Goal: Task Accomplishment & Management: Manage account settings

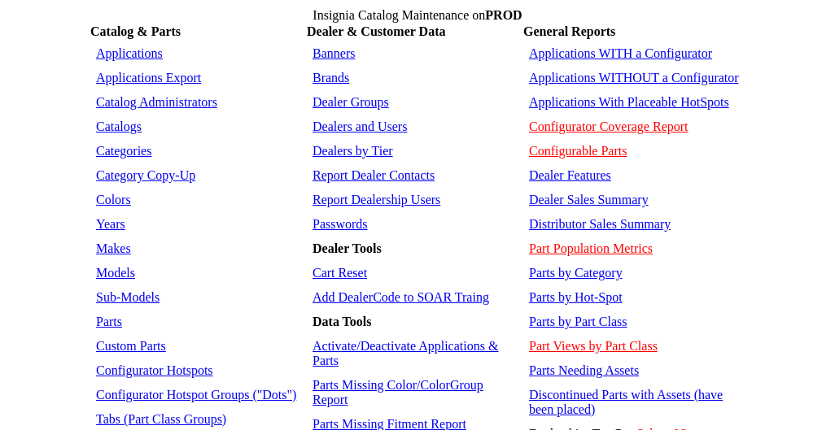
click at [591, 71] on link "Applications WITHOUT a Configurator" at bounding box center [634, 78] width 210 height 14
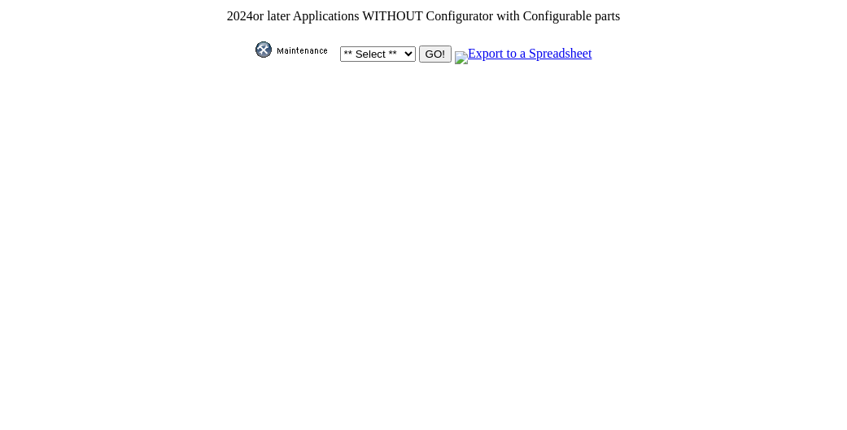
click at [399, 50] on select "** Select ** Acura Alfa Romeo Audi Bentley BMW DoubleTake [PERSON_NAME] Honda H…" at bounding box center [378, 53] width 76 height 15
select select "11"
click at [340, 46] on select "** Select ** Acura Alfa Romeo Audi Bentley BMW DoubleTake Ford GM Honda Hyundai…" at bounding box center [378, 53] width 76 height 15
click at [426, 54] on input "GO!" at bounding box center [435, 54] width 33 height 17
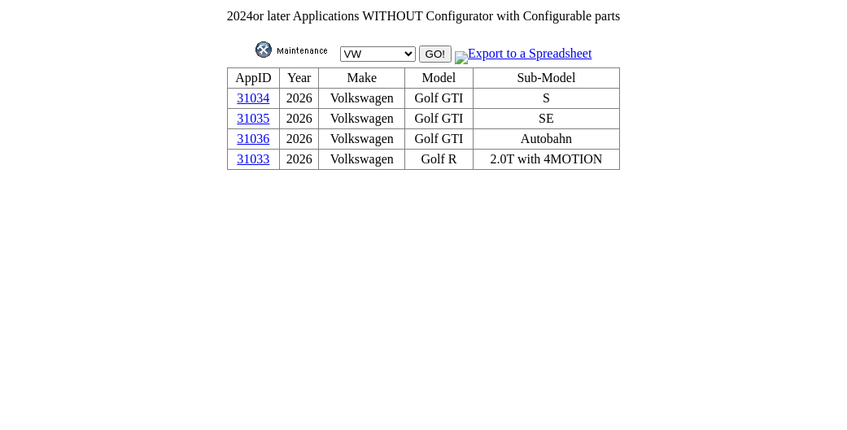
click at [260, 120] on link "31035" at bounding box center [253, 118] width 33 height 14
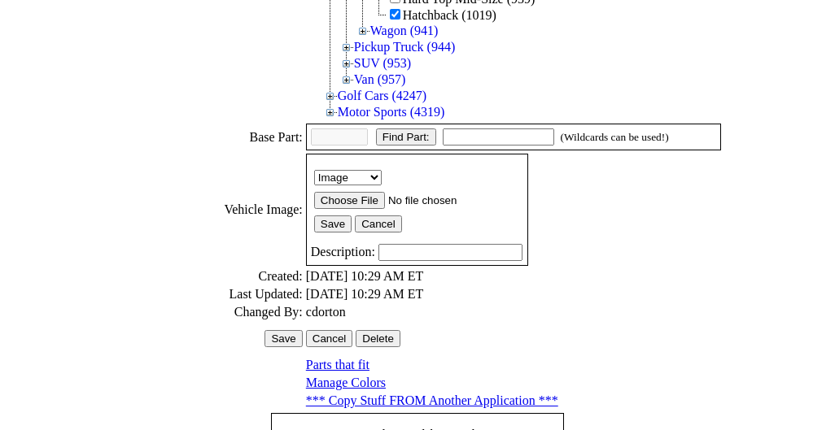
scroll to position [615, 0]
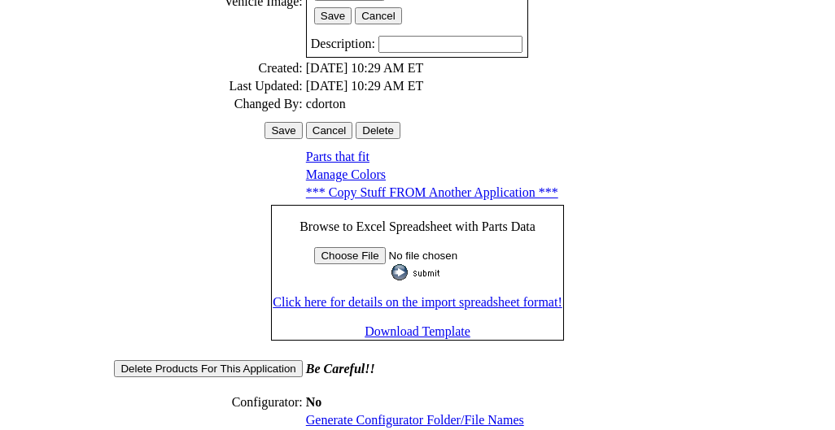
click at [397, 413] on link "Generate Configurator Folder/File Names" at bounding box center [415, 420] width 218 height 14
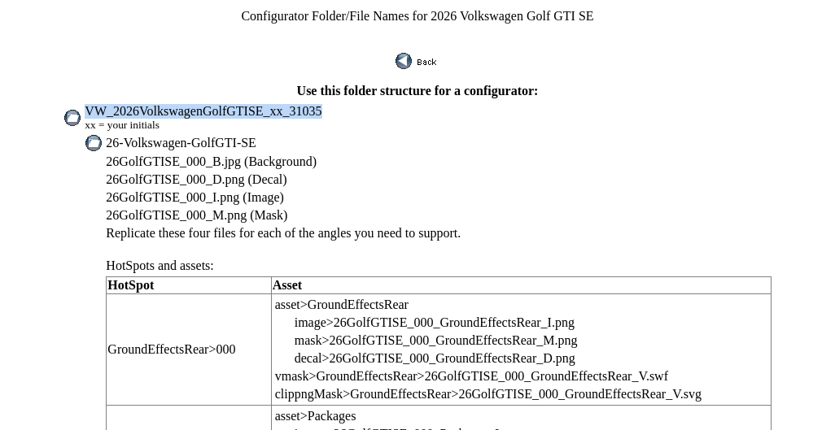
drag, startPoint x: 124, startPoint y: 99, endPoint x: 330, endPoint y: 102, distance: 205.9
click at [330, 103] on td "VW_2026VolkswagenGolfGTISE_xx_31035 xx = your initials" at bounding box center [428, 117] width 688 height 29
copy span "VW_2026VolkswagenGolfGTISE_xx_31035"
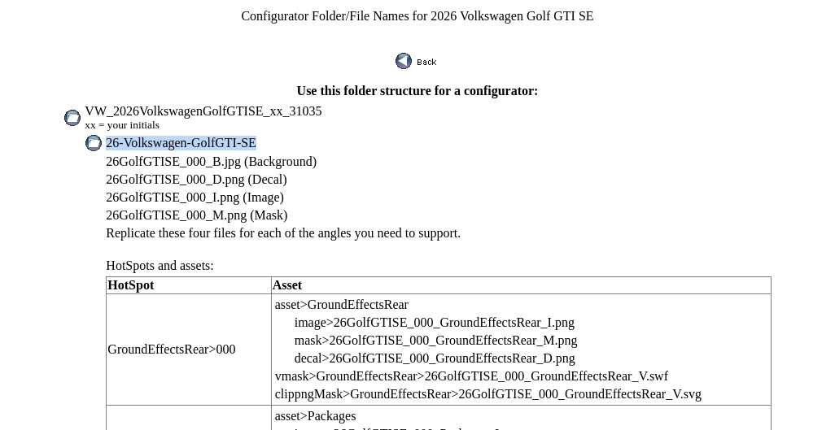
drag, startPoint x: 144, startPoint y: 135, endPoint x: 293, endPoint y: 133, distance: 148.9
click at [293, 134] on td "26-Volkswagen-GolfGTI-SE" at bounding box center [438, 143] width 666 height 18
copy span "26-Volkswagen-GolfGTI-SE"
drag, startPoint x: 144, startPoint y: 148, endPoint x: 207, endPoint y: 148, distance: 63.5
click at [207, 155] on span "26GolfGTISE_000_B.jpg (Background)" at bounding box center [211, 162] width 211 height 14
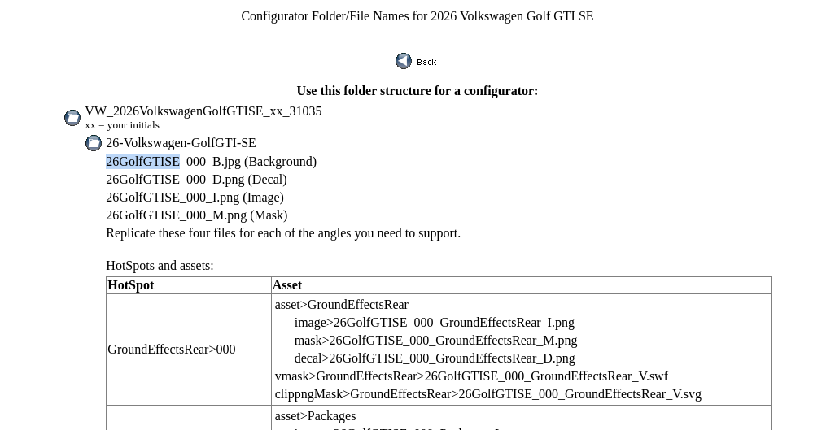
copy span "26GolfGTISE"
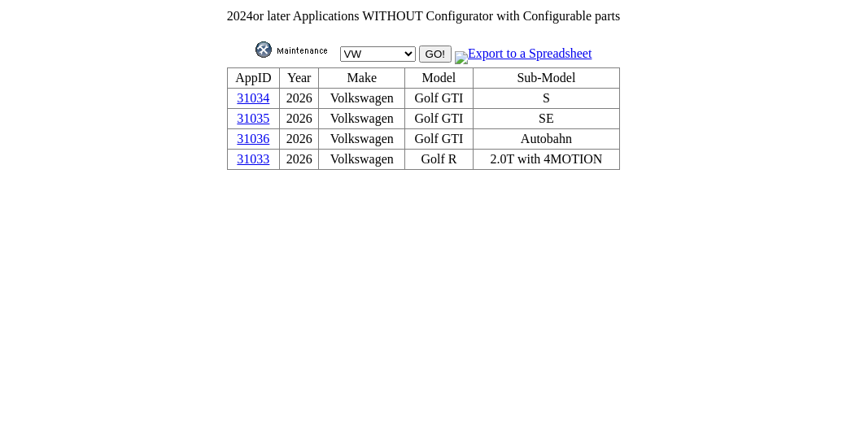
click at [268, 102] on link "31034" at bounding box center [253, 98] width 33 height 14
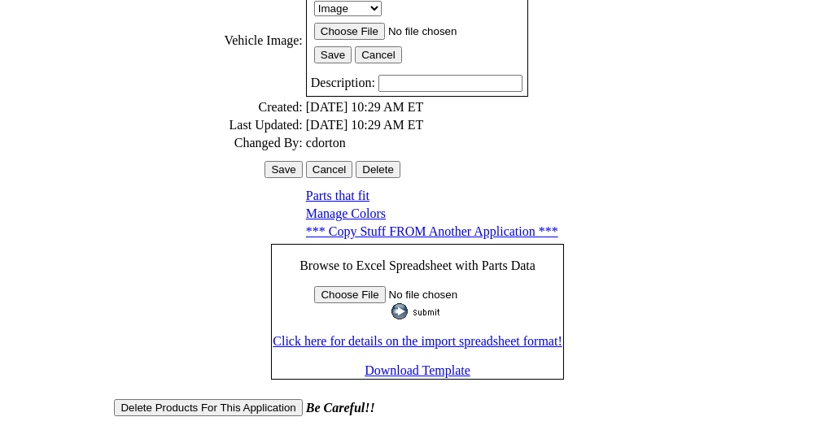
scroll to position [615, 0]
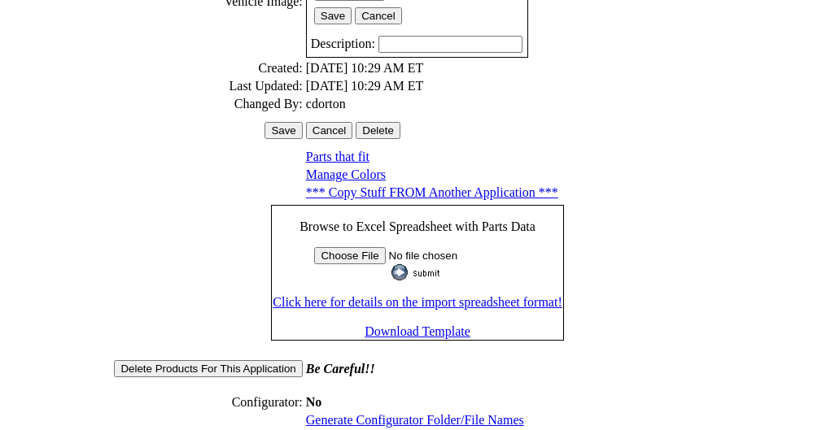
click at [404, 413] on link "Generate Configurator Folder/File Names" at bounding box center [415, 420] width 218 height 14
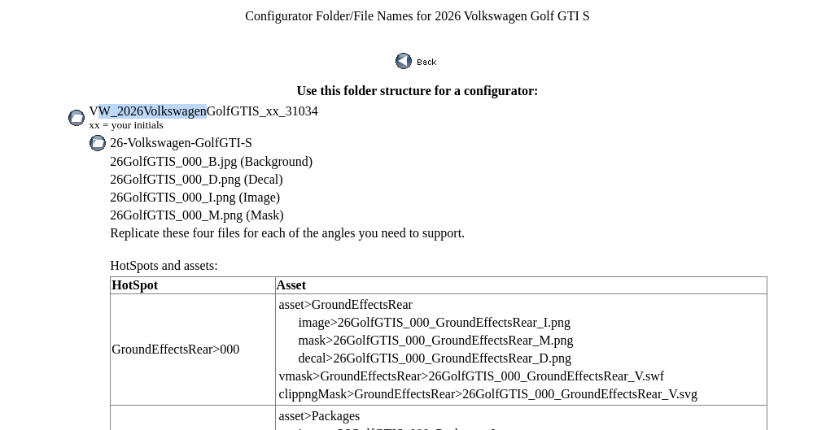
drag, startPoint x: 131, startPoint y: 100, endPoint x: 229, endPoint y: 103, distance: 97.7
click at [229, 104] on span "VW_2026VolkswagenGolfGTIS_xx_31034" at bounding box center [203, 111] width 229 height 14
drag, startPoint x: 124, startPoint y: 99, endPoint x: 200, endPoint y: 98, distance: 75.7
drag, startPoint x: 189, startPoint y: 94, endPoint x: 113, endPoint y: 95, distance: 75.7
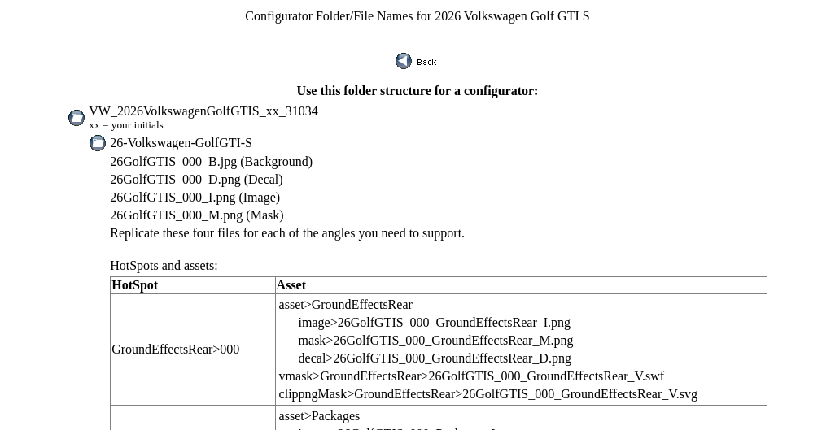
drag, startPoint x: 129, startPoint y: 100, endPoint x: 328, endPoint y: 104, distance: 198.6
click at [328, 104] on td "VW_2026VolkswagenGolfGTIS_xx_31034 xx = your initials" at bounding box center [428, 117] width 680 height 29
copy span "VW_2026VolkswagenGolfGTIS_xx_31034"
drag, startPoint x: 148, startPoint y: 133, endPoint x: 282, endPoint y: 134, distance: 134.3
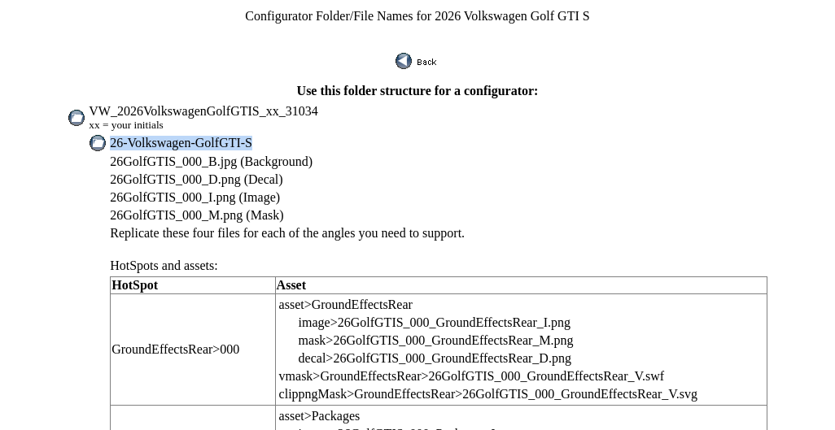
click at [282, 134] on td "26-Volkswagen-GolfGTI-S" at bounding box center [438, 143] width 659 height 18
copy span "26-Volkswagen-GolfGTI-S"
drag, startPoint x: 146, startPoint y: 150, endPoint x: 200, endPoint y: 155, distance: 54.7
copy tr "26GolfGTIS"
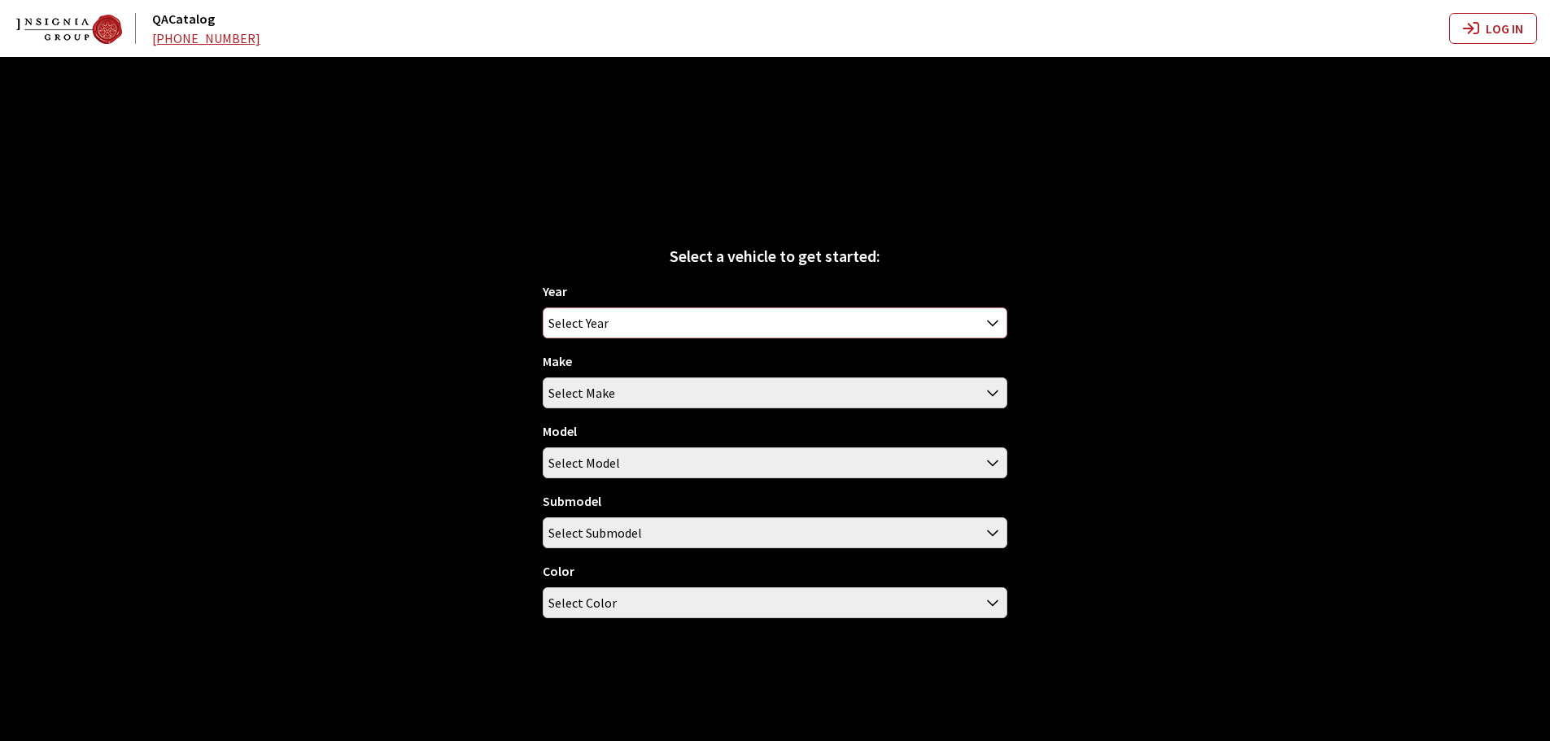
click at [587, 328] on span "Select Year" at bounding box center [578, 322] width 60 height 29
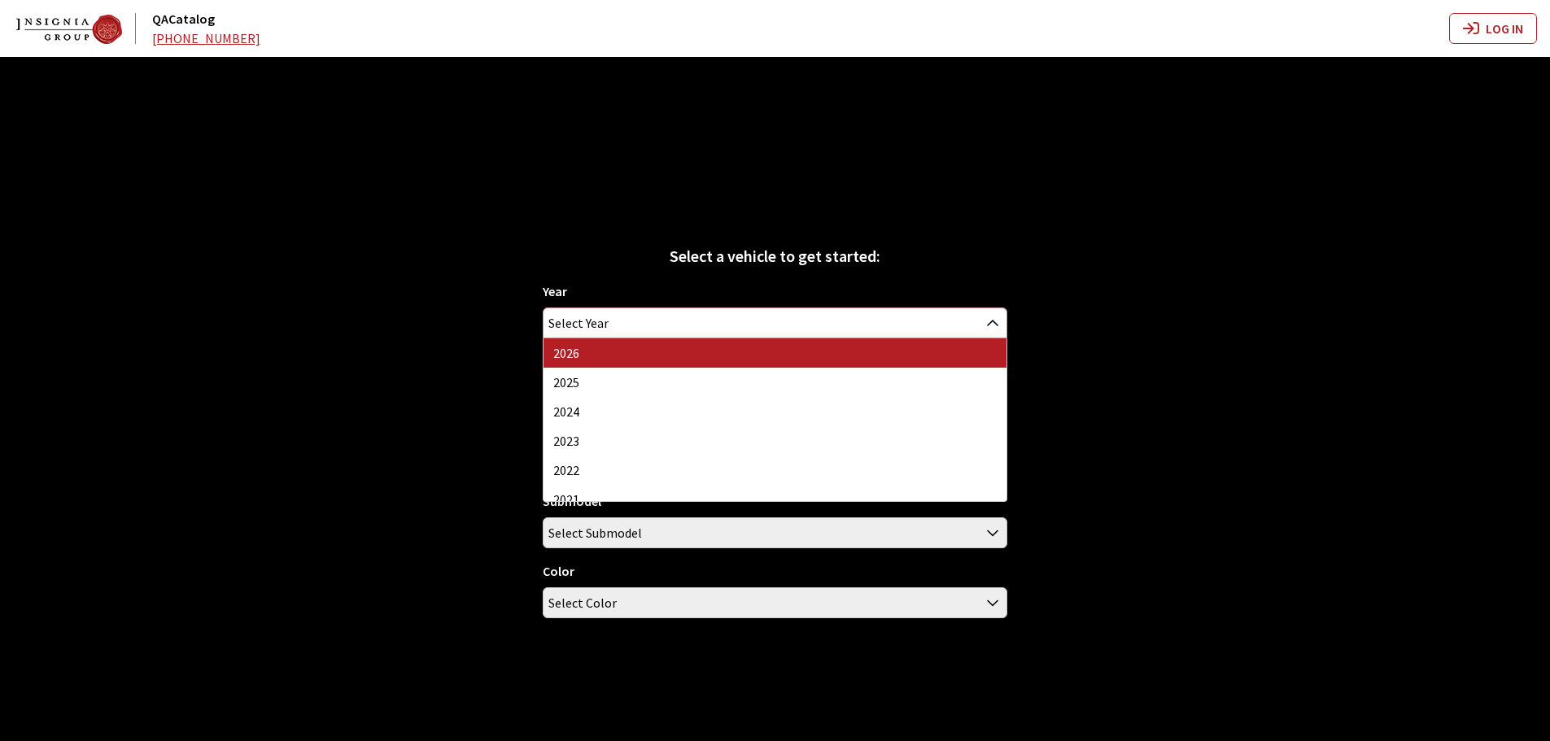
select select "44"
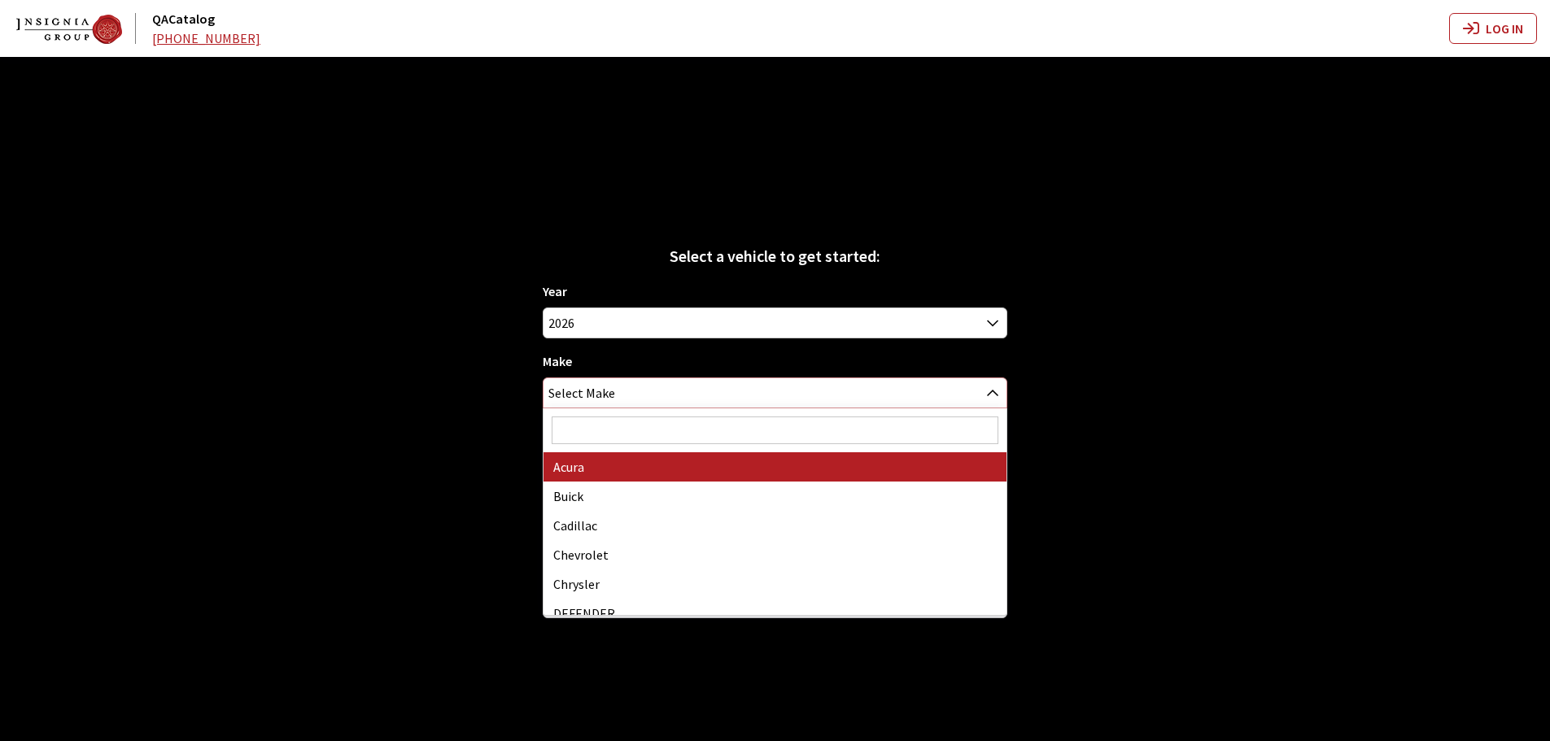
click at [587, 397] on span "Select Make" at bounding box center [581, 392] width 67 height 29
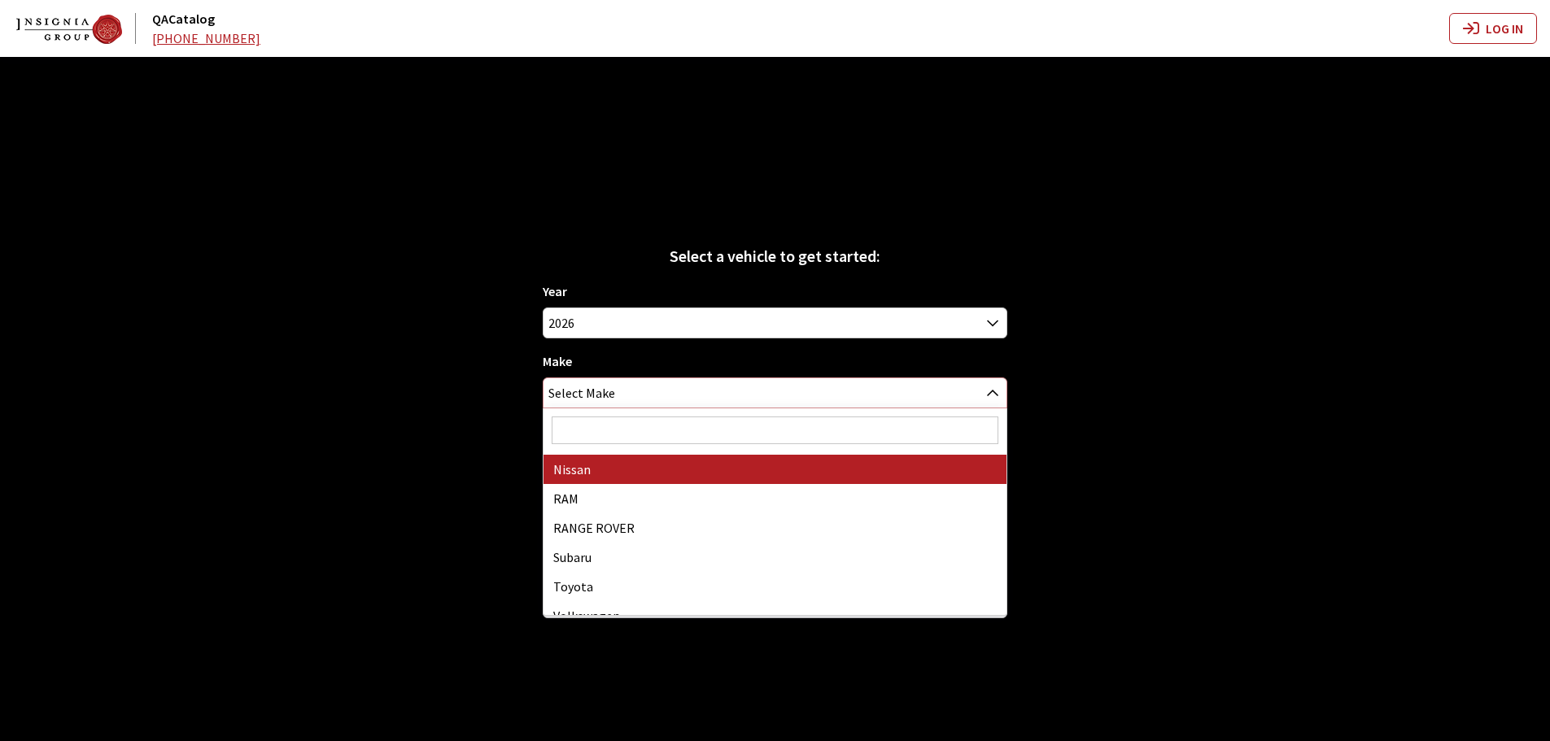
scroll to position [452, 0]
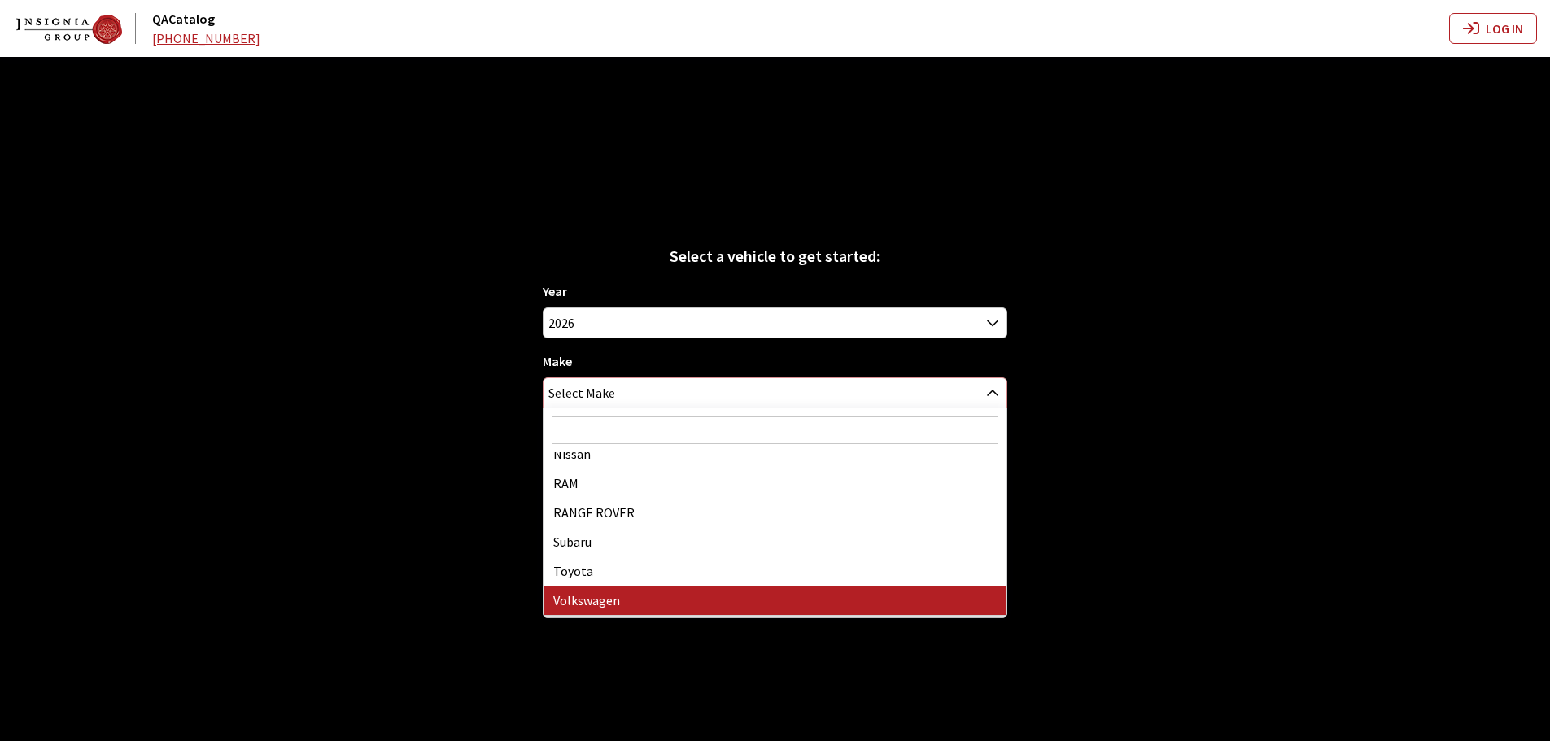
select select "25"
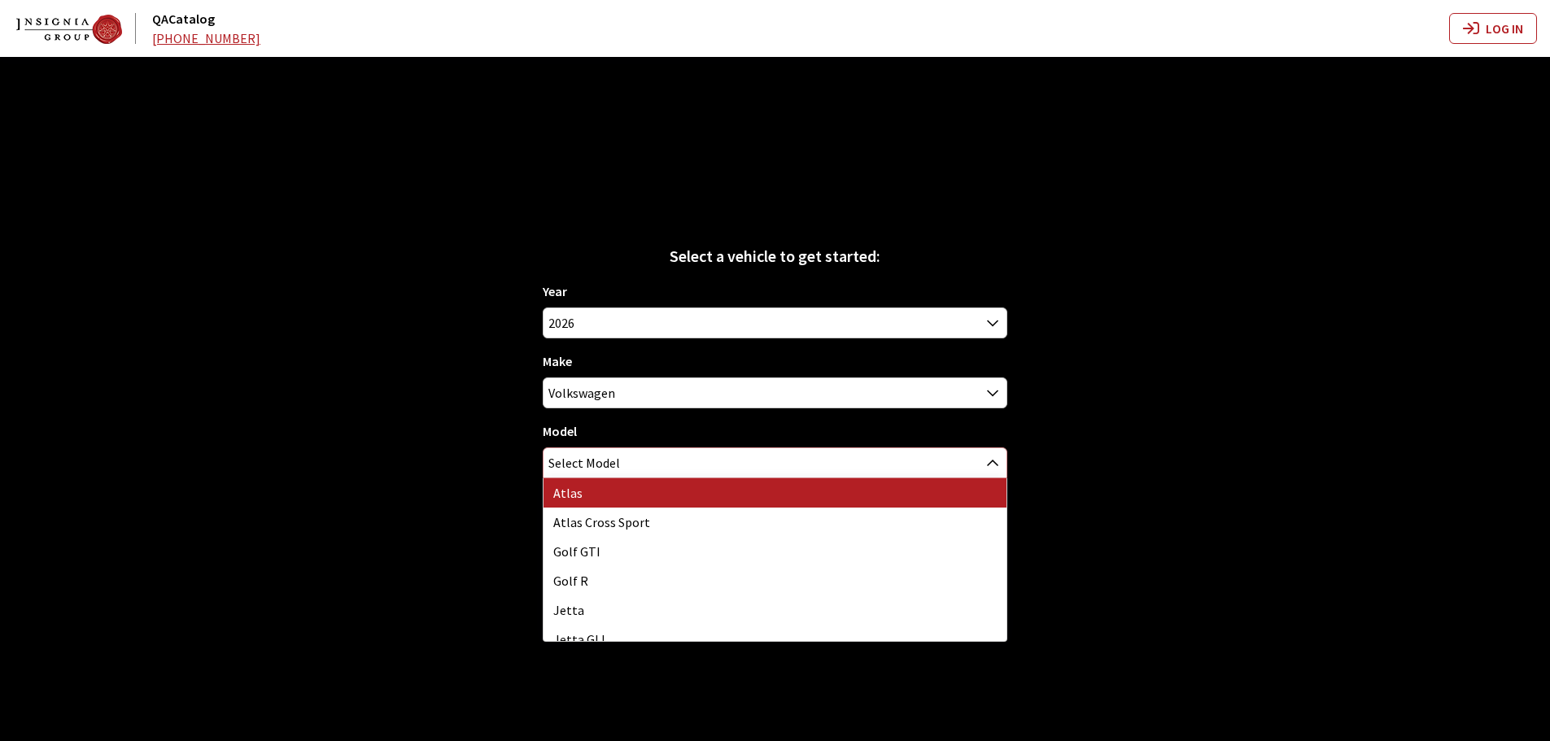
click at [578, 467] on span "Select Model" at bounding box center [584, 462] width 72 height 29
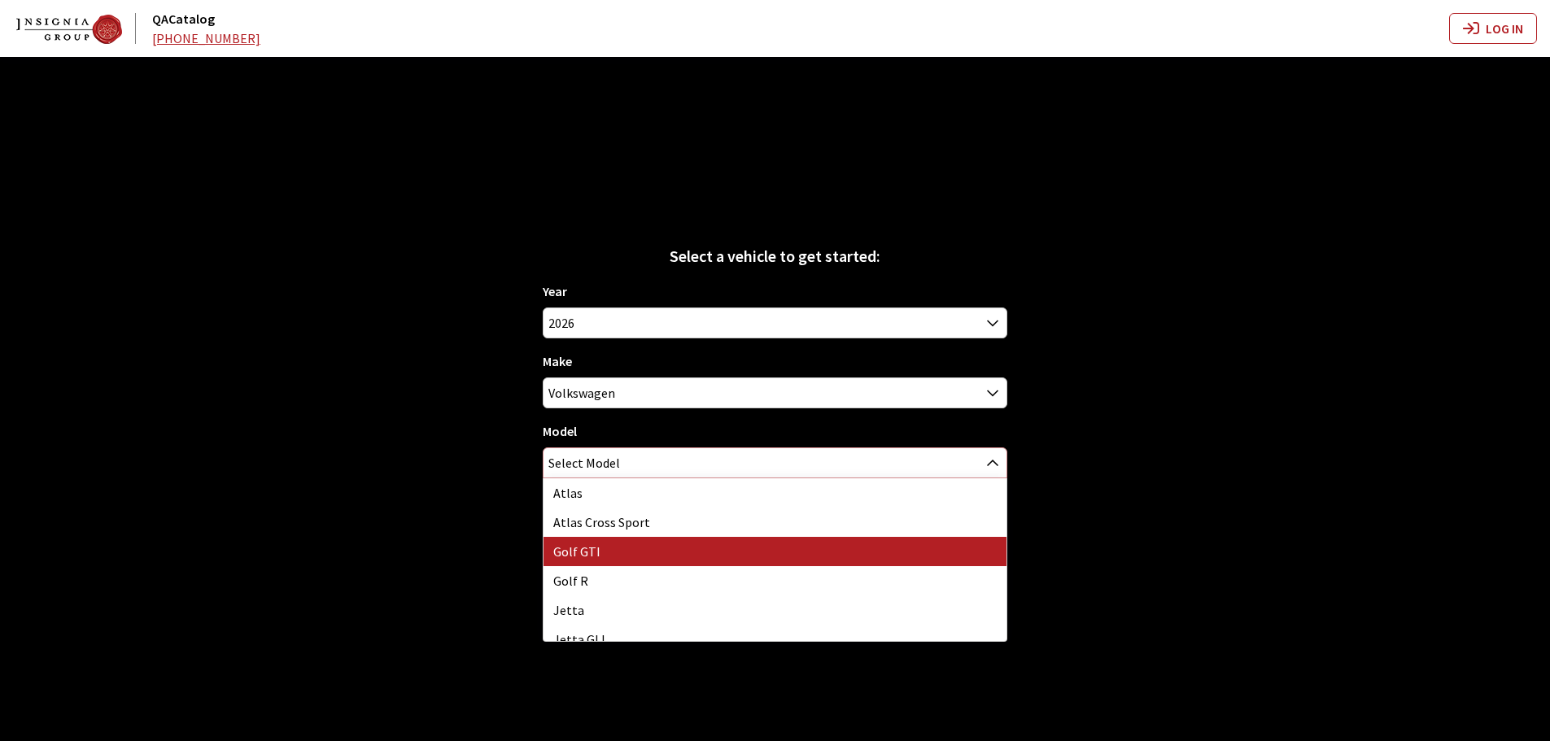
select select "885"
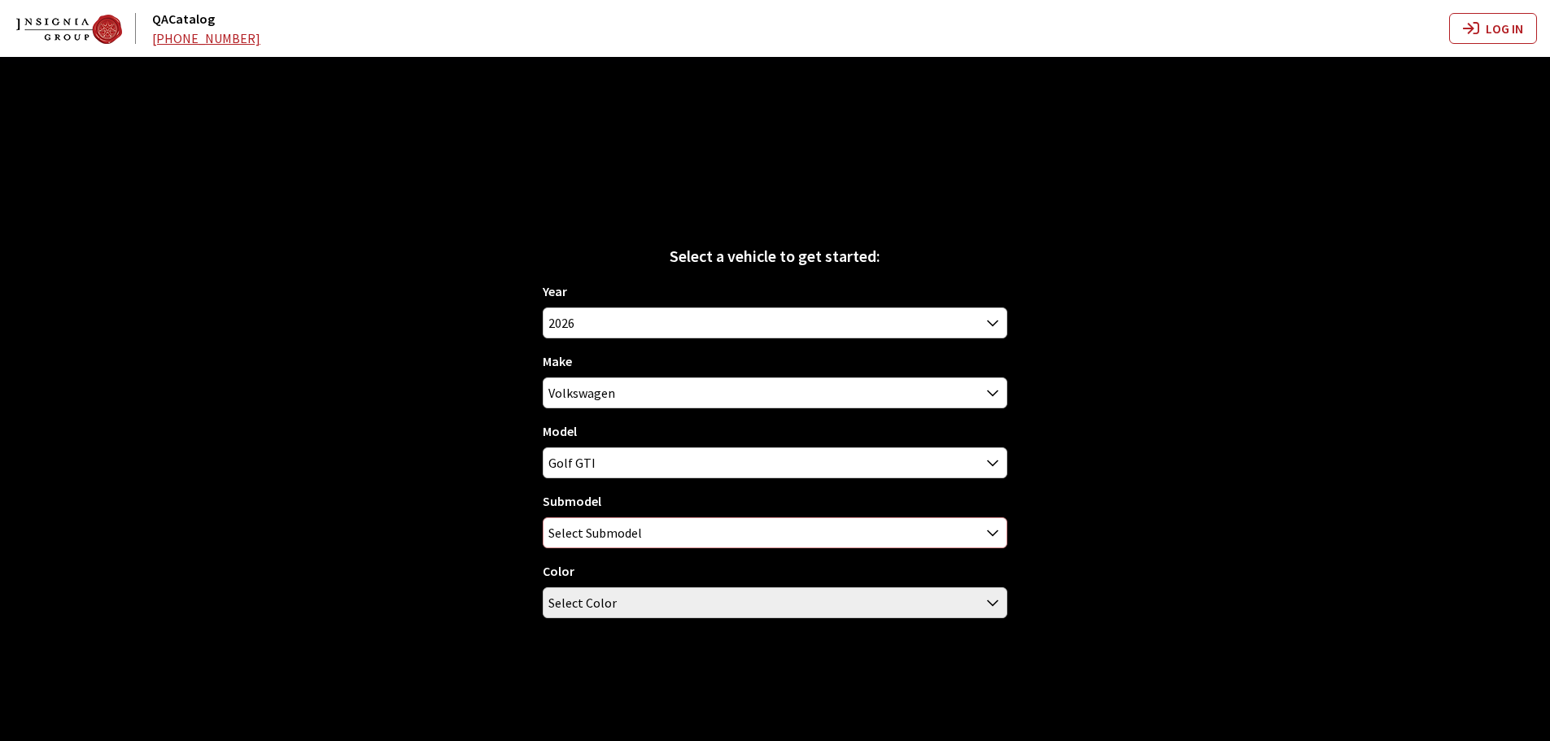
click at [591, 528] on span "Select Submodel" at bounding box center [595, 532] width 94 height 29
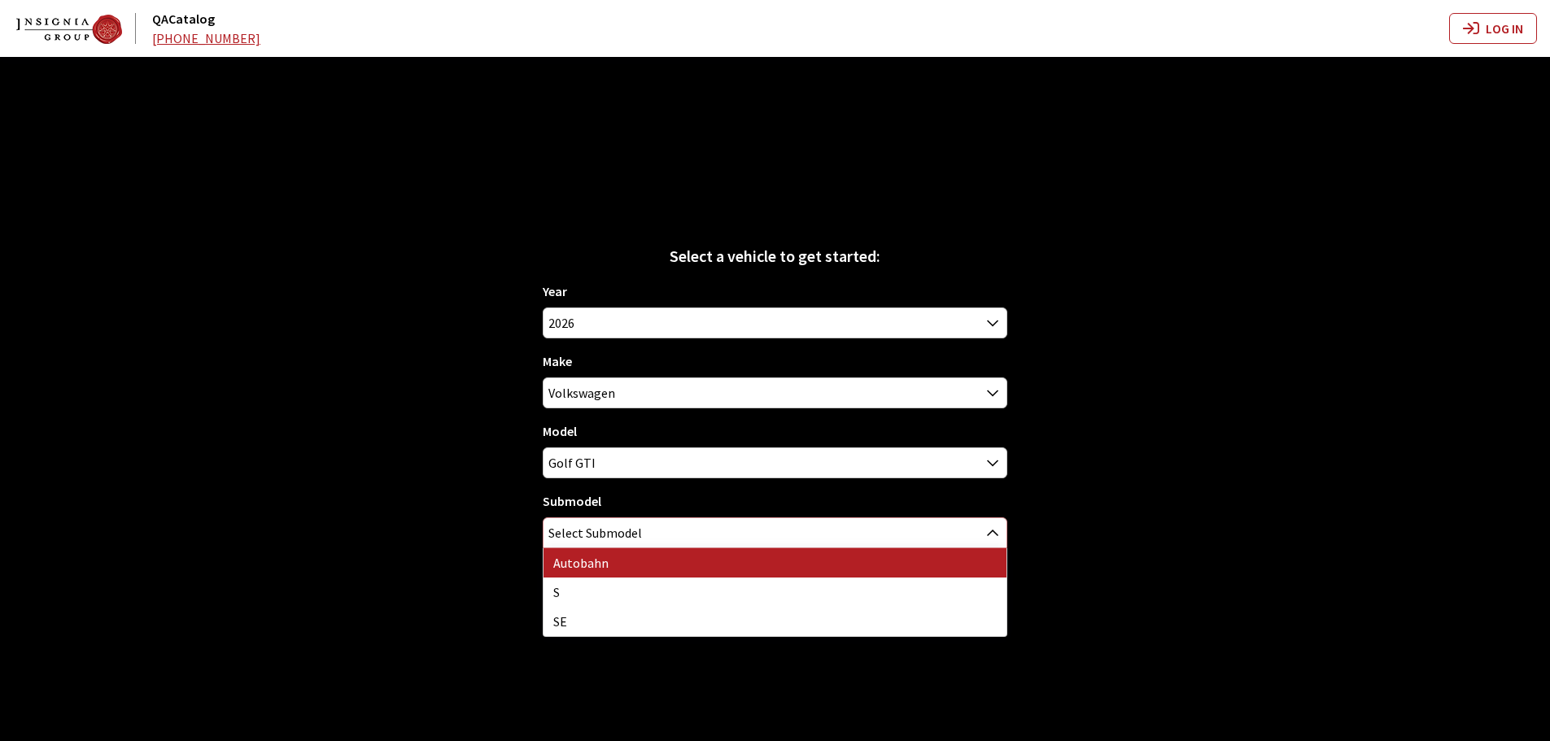
select select "1272"
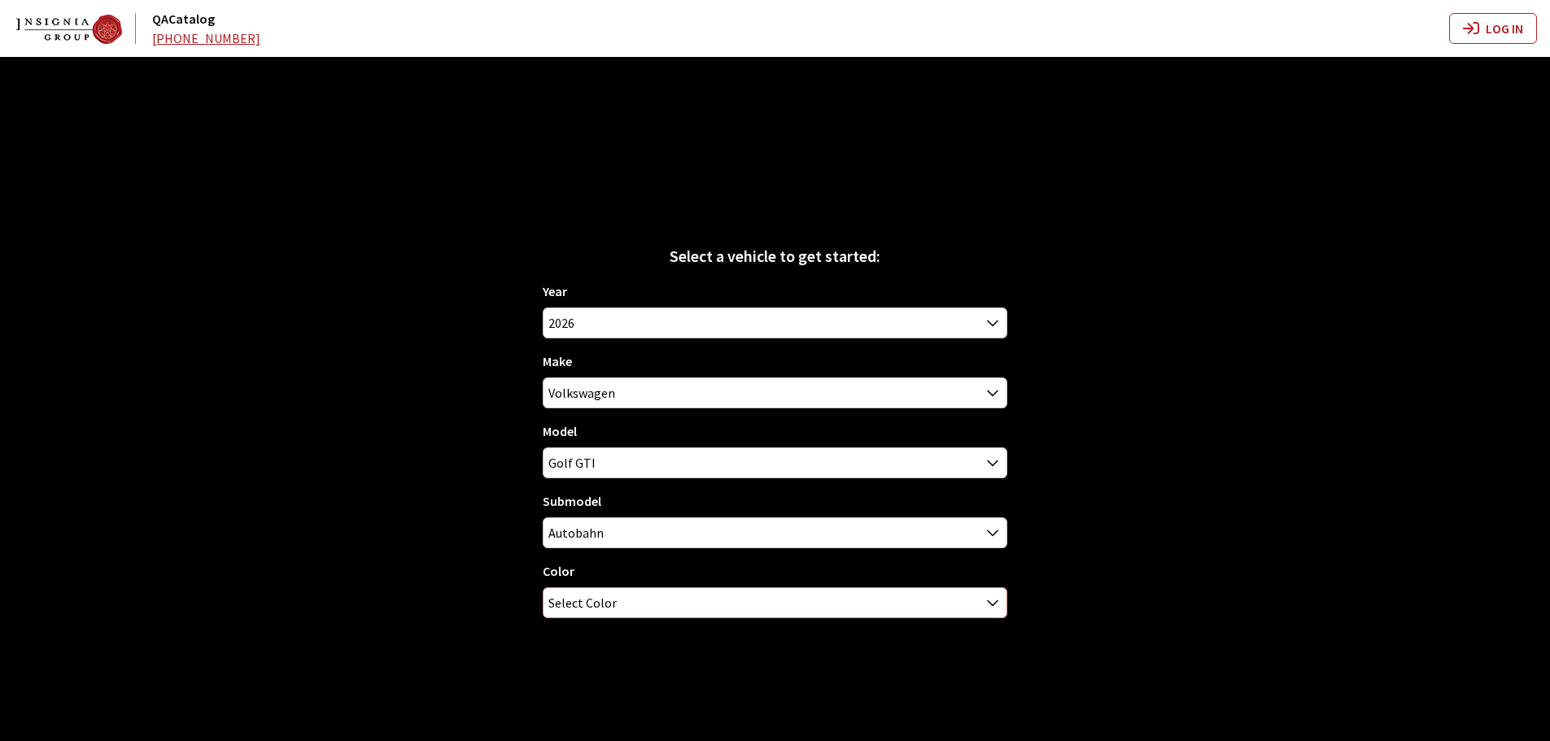
click at [585, 599] on span "Select Color" at bounding box center [582, 602] width 68 height 29
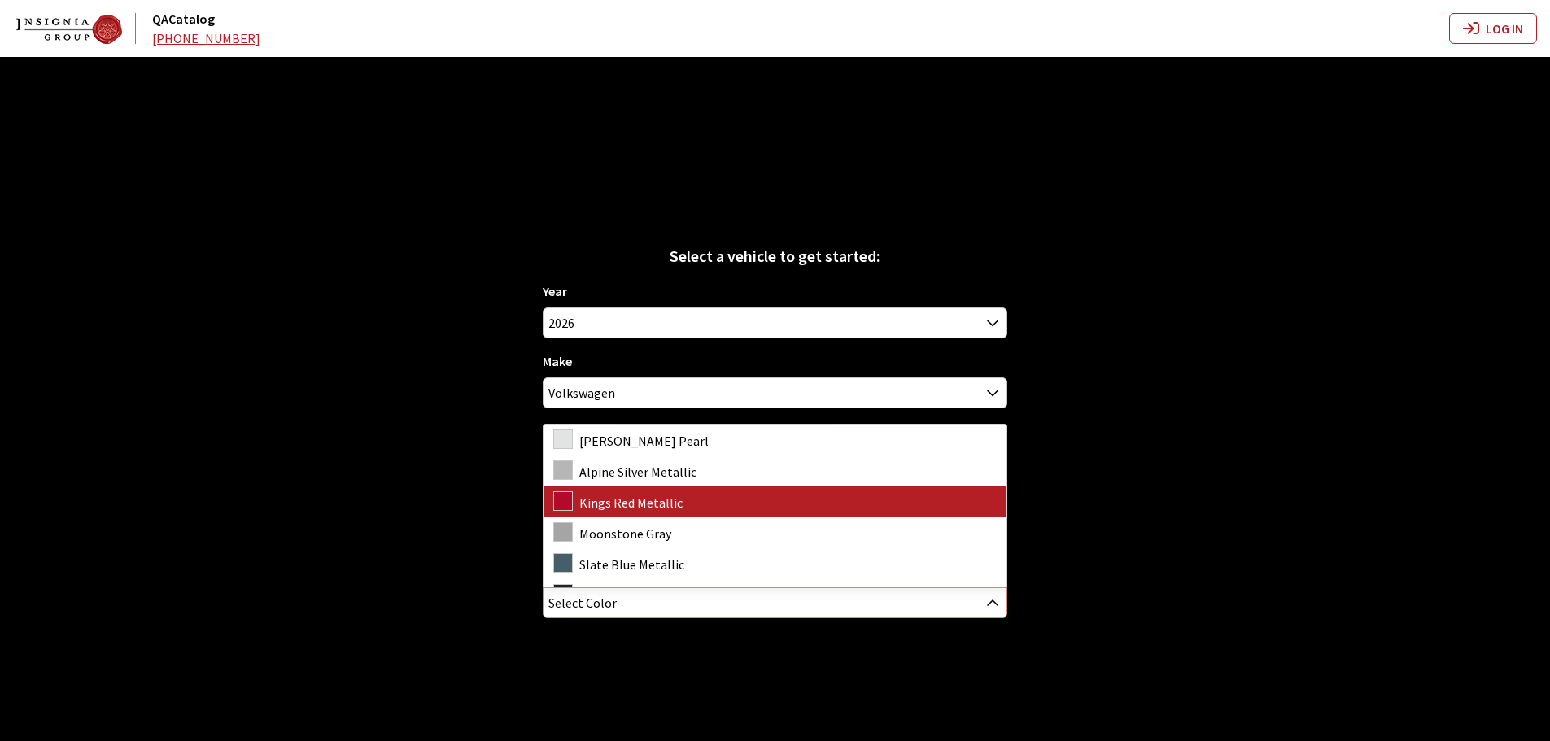
select select "6188"
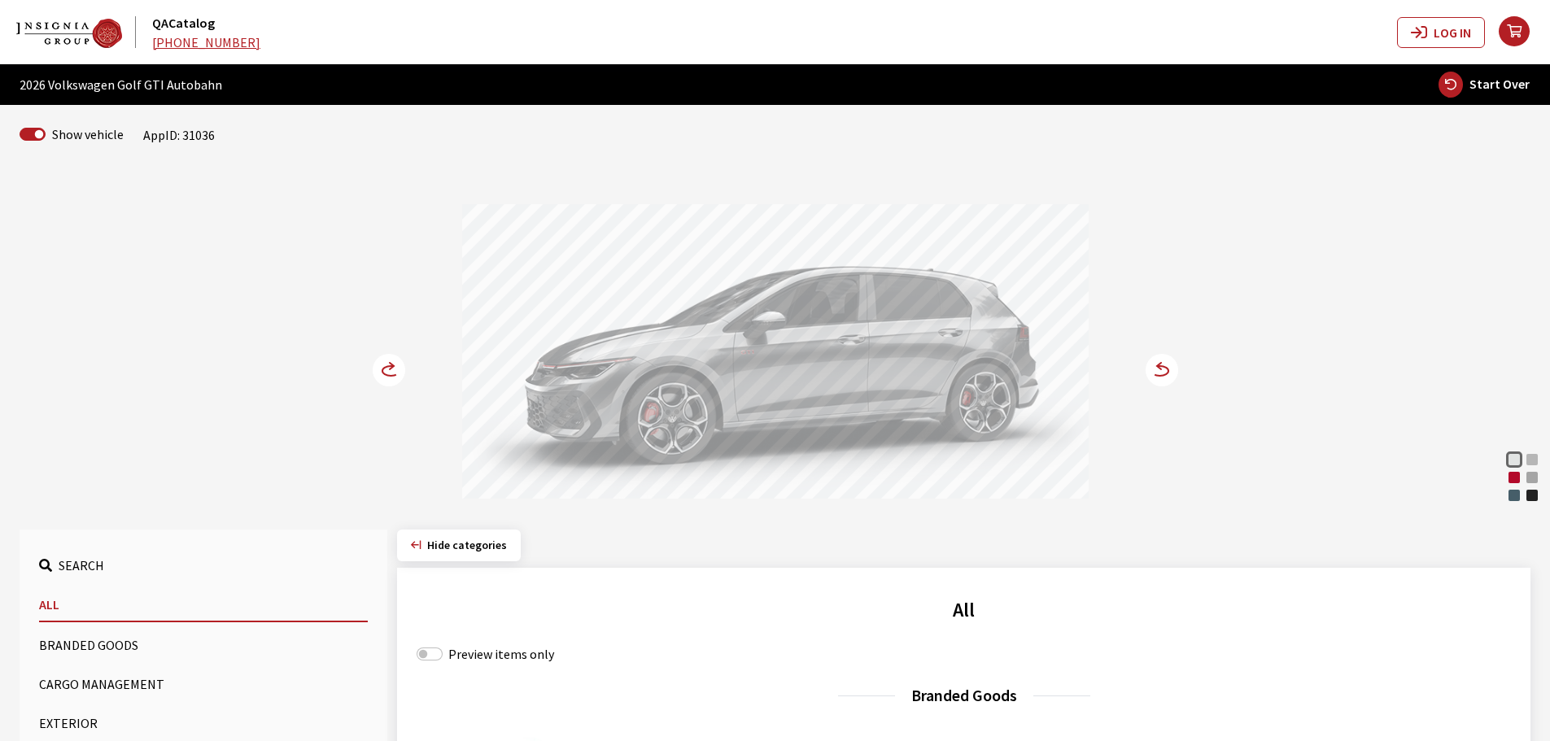
click at [1161, 373] on circle at bounding box center [1162, 370] width 33 height 33
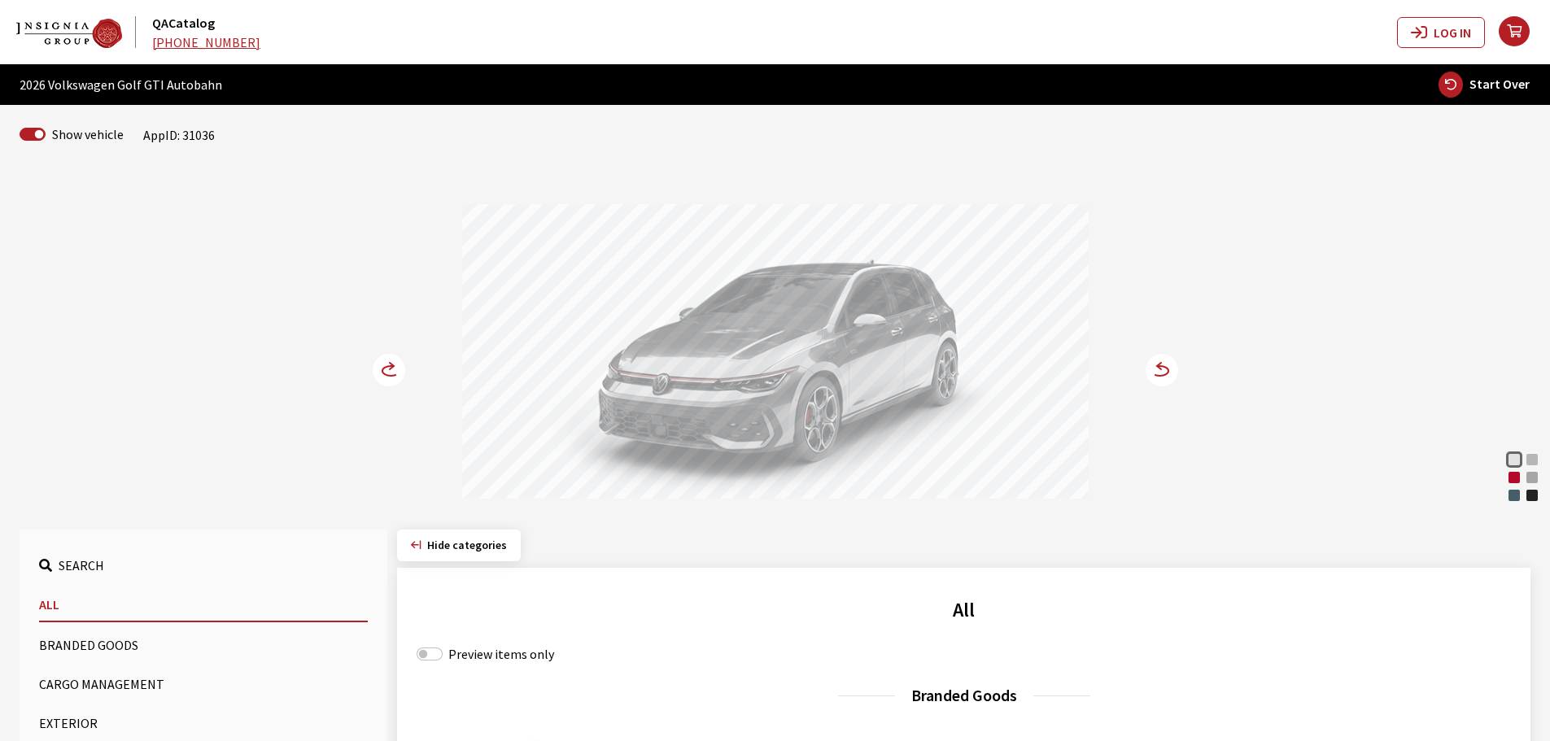
click at [1161, 373] on circle at bounding box center [1162, 370] width 33 height 33
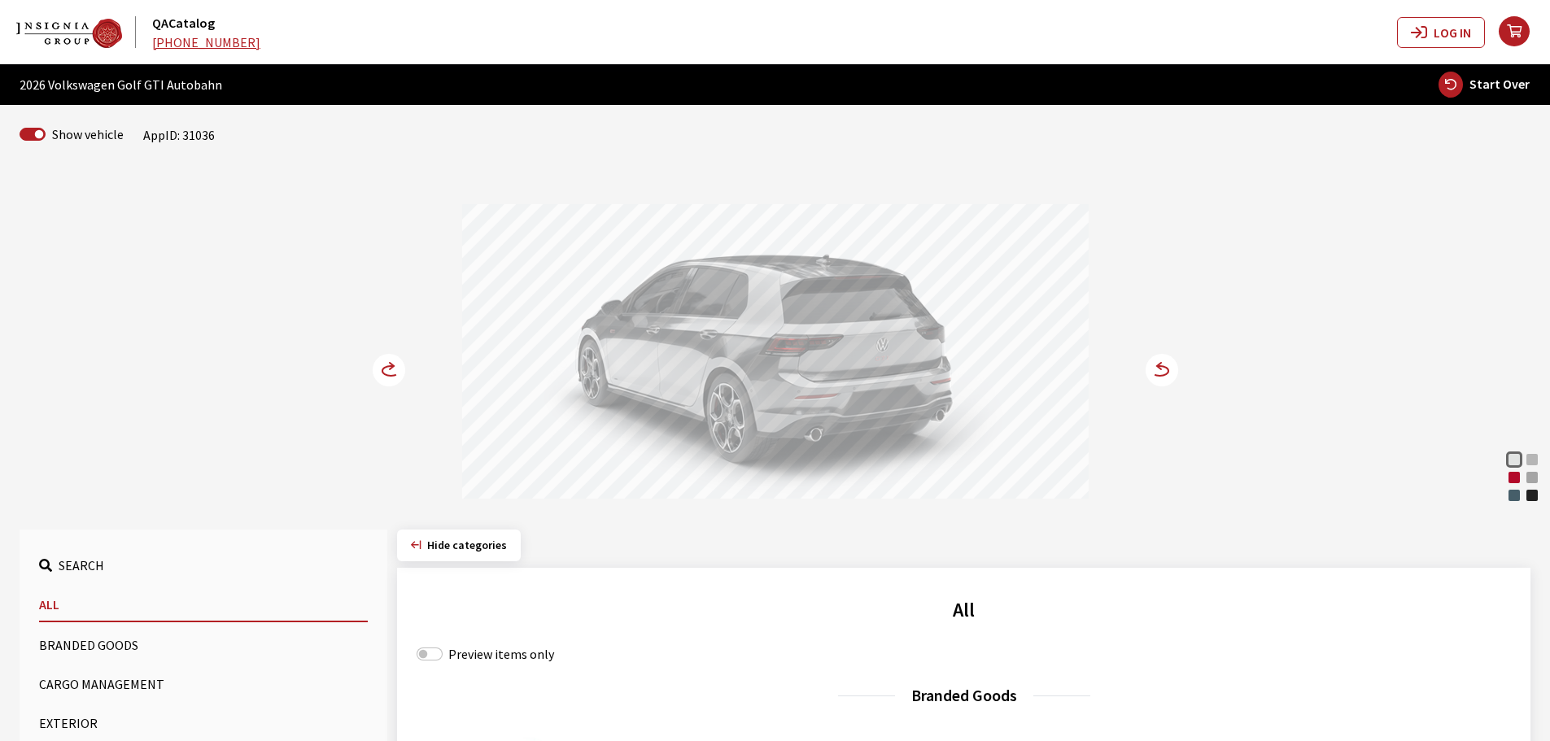
click at [1161, 373] on circle at bounding box center [1162, 370] width 33 height 33
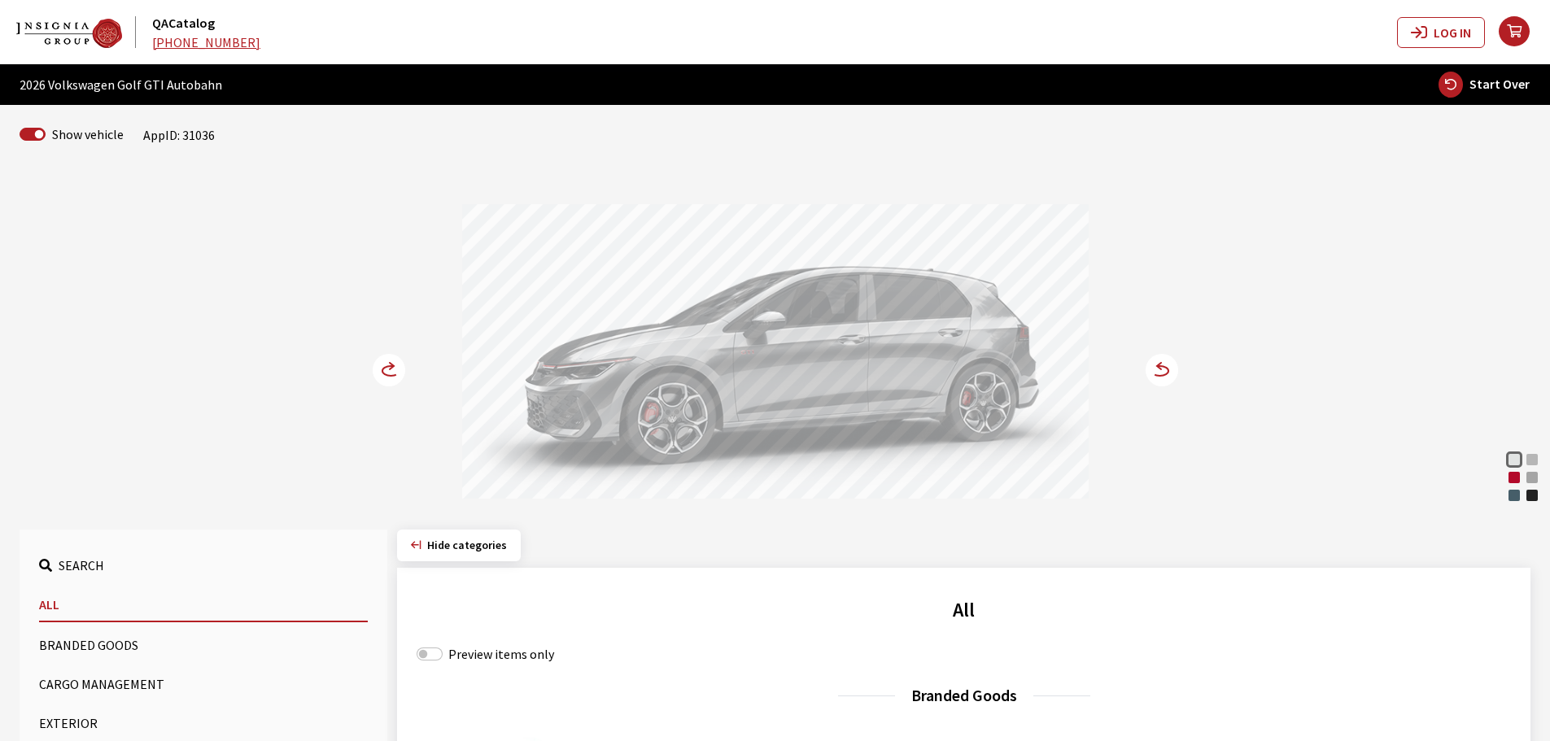
click at [1161, 373] on circle at bounding box center [1162, 370] width 33 height 33
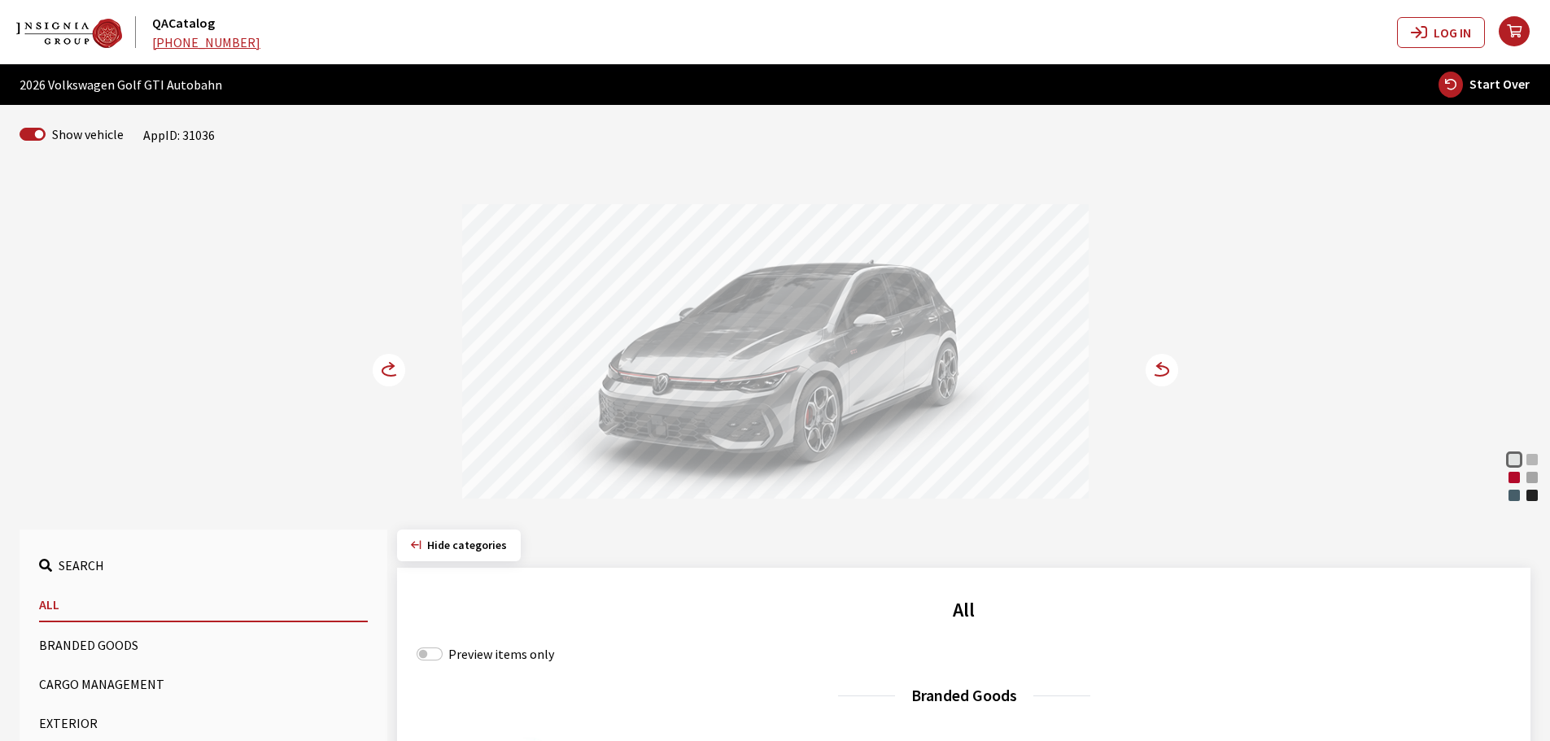
click at [1161, 373] on circle at bounding box center [1162, 370] width 33 height 33
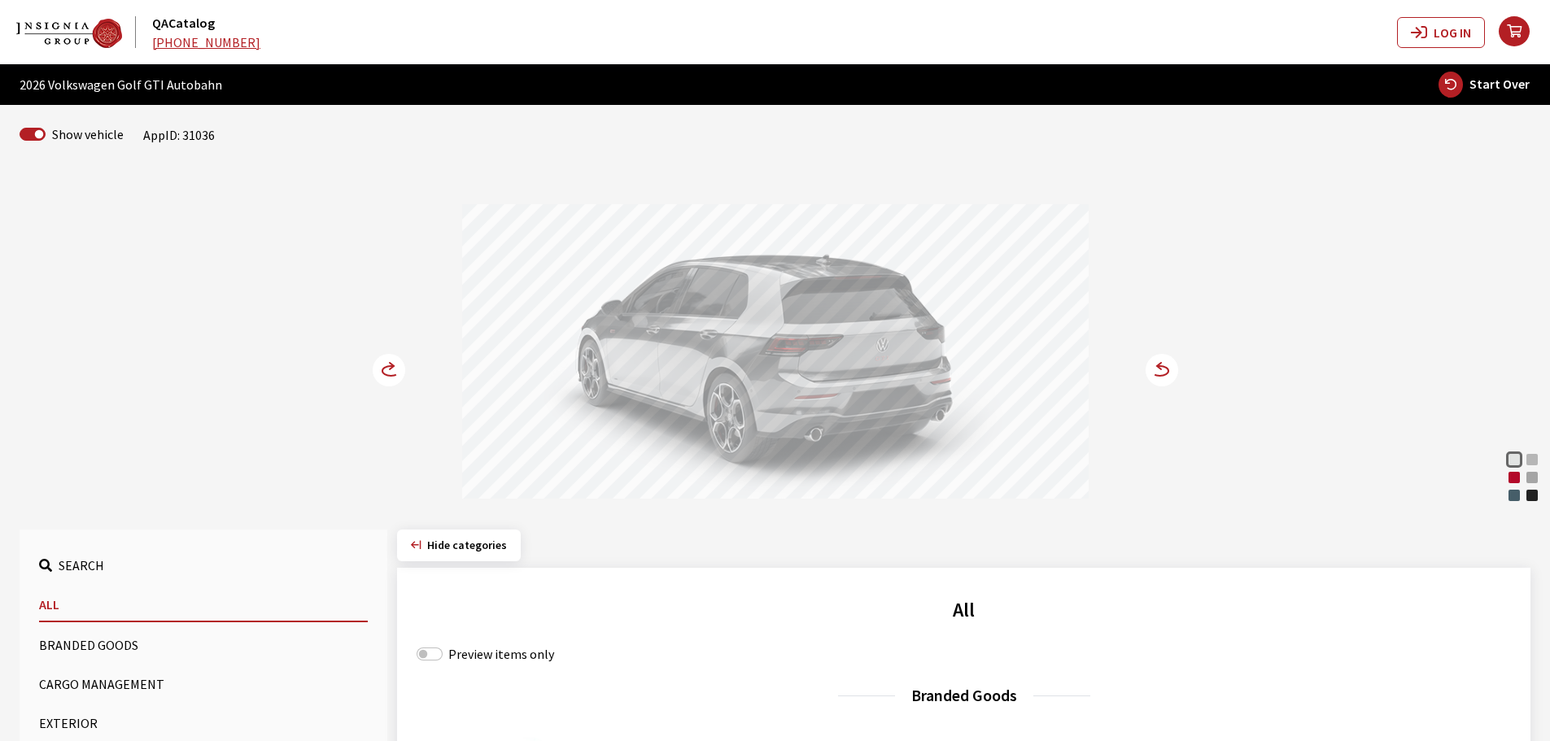
click at [1161, 373] on circle at bounding box center [1162, 370] width 33 height 33
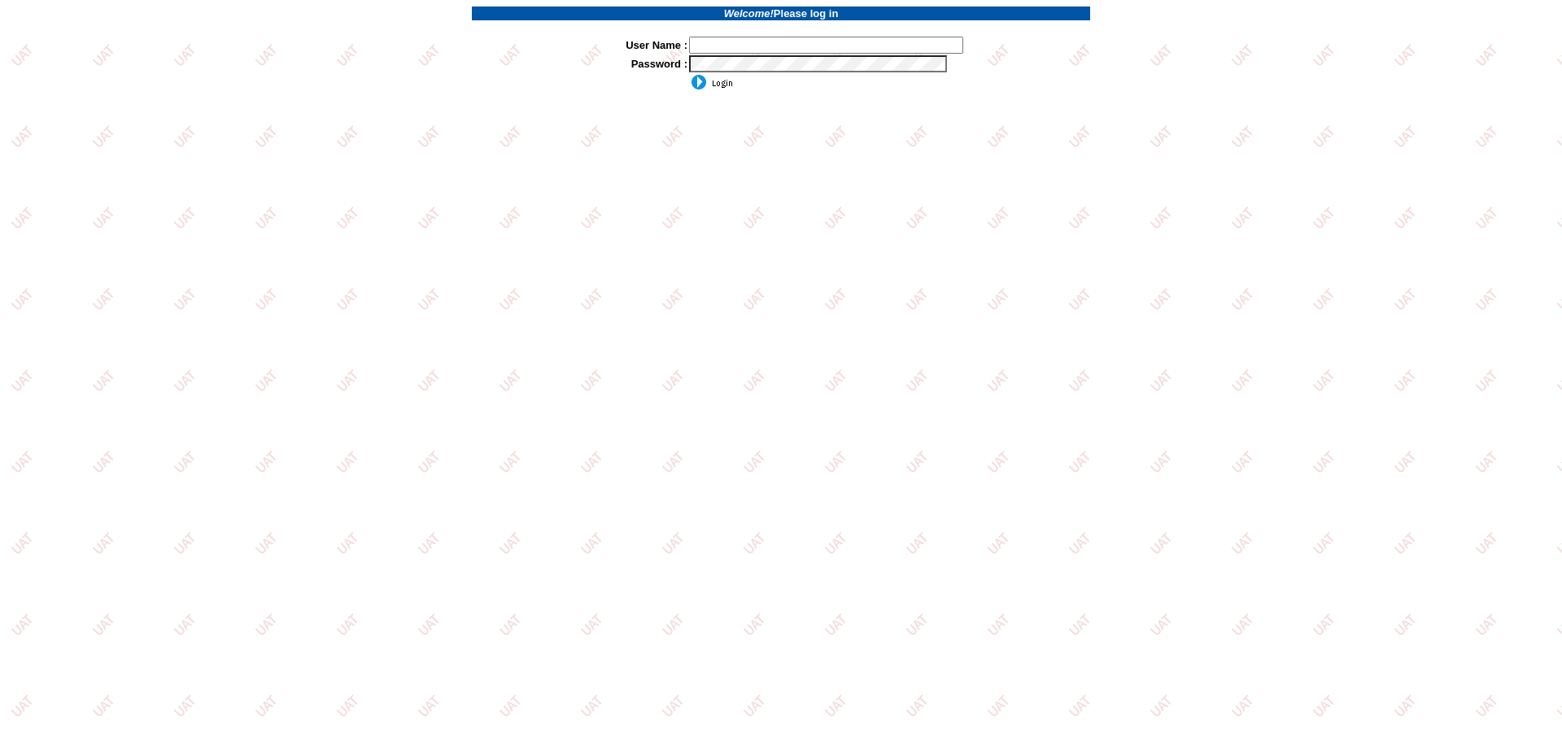
click at [770, 43] on input "text" at bounding box center [826, 45] width 274 height 17
type input "sdakes"
click at [713, 77] on input "image" at bounding box center [711, 82] width 44 height 16
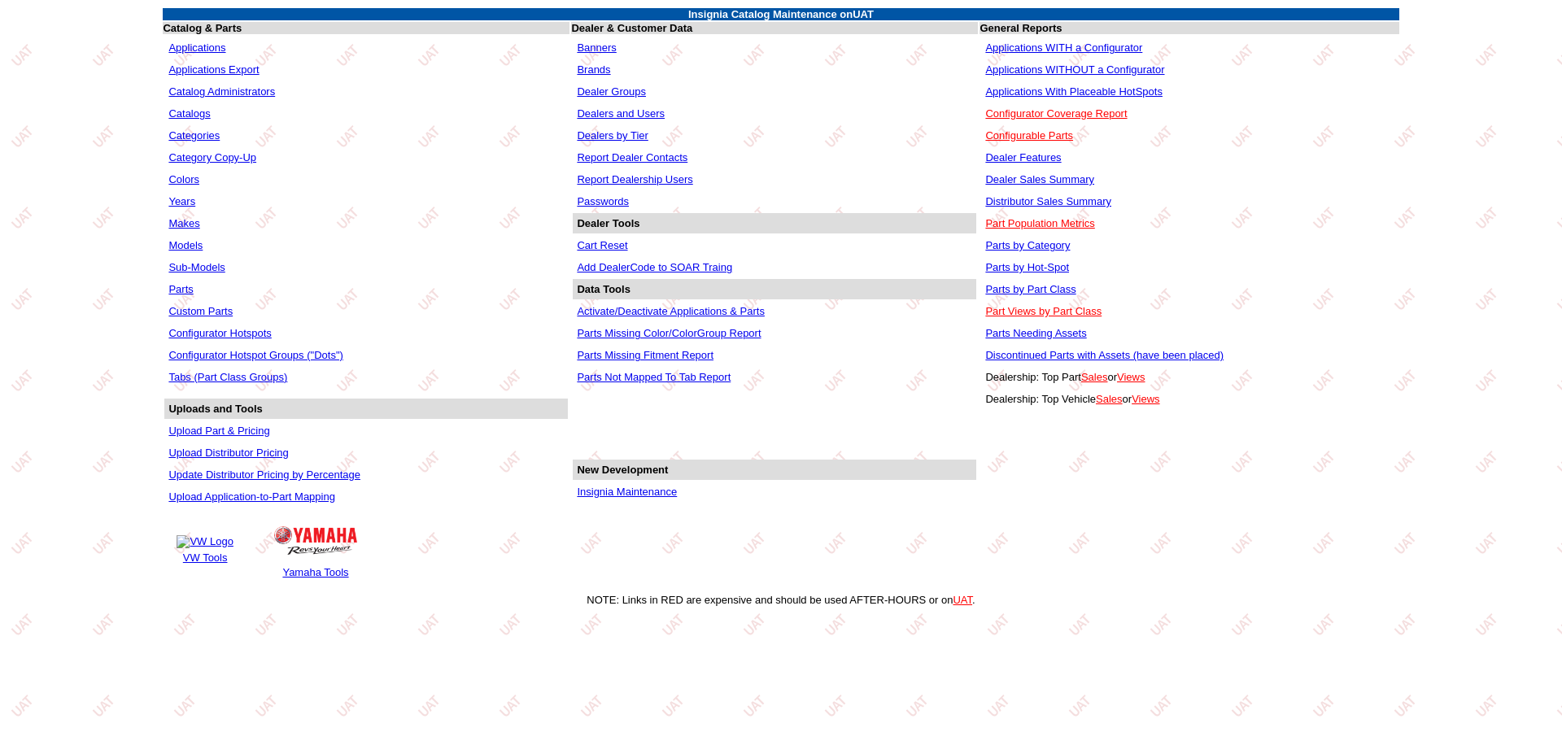
click at [183, 46] on link "Applications" at bounding box center [196, 47] width 57 height 12
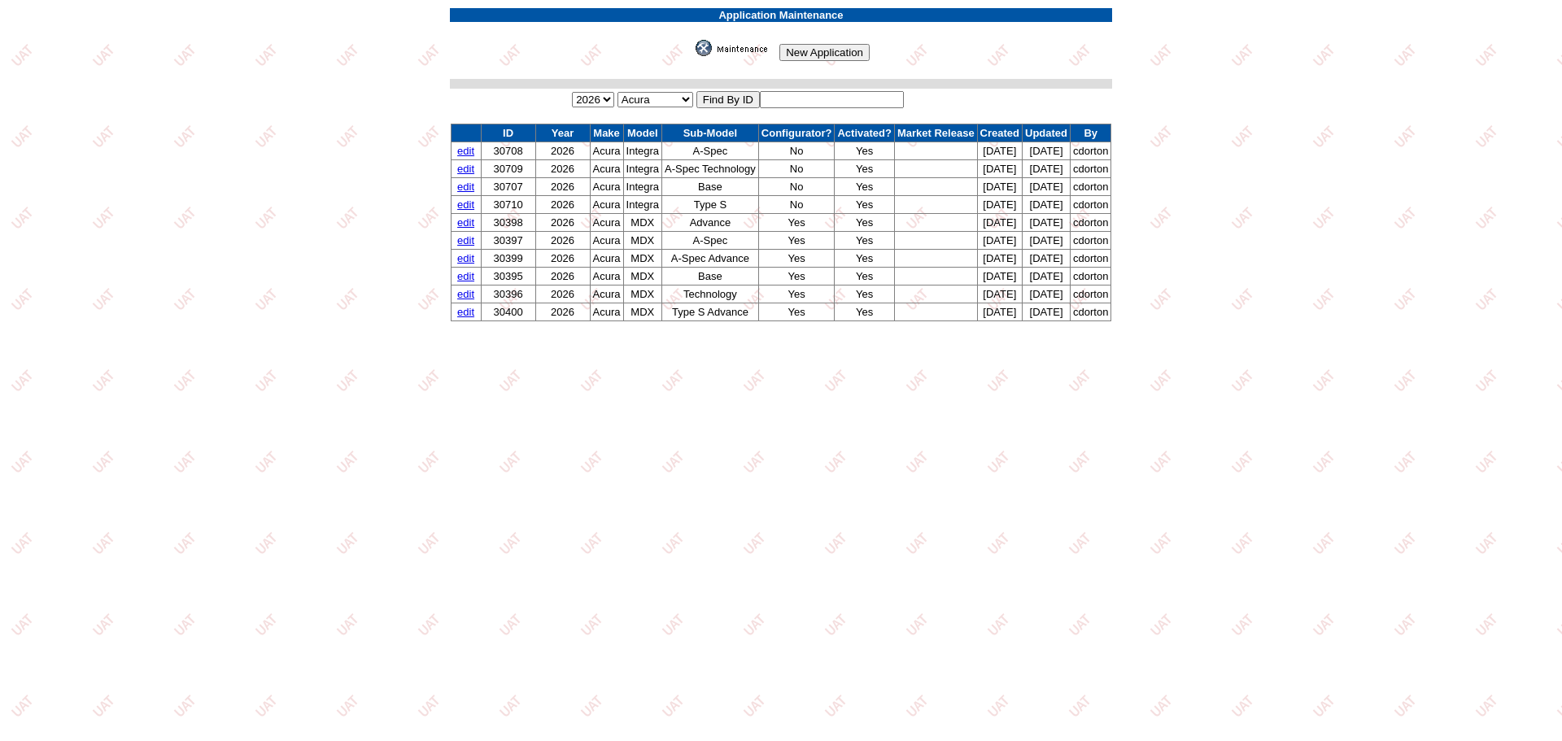
click at [823, 95] on input "text" at bounding box center [832, 99] width 144 height 17
type input "31036"
click at [692, 56] on input "image" at bounding box center [692, 56] width 0 height 0
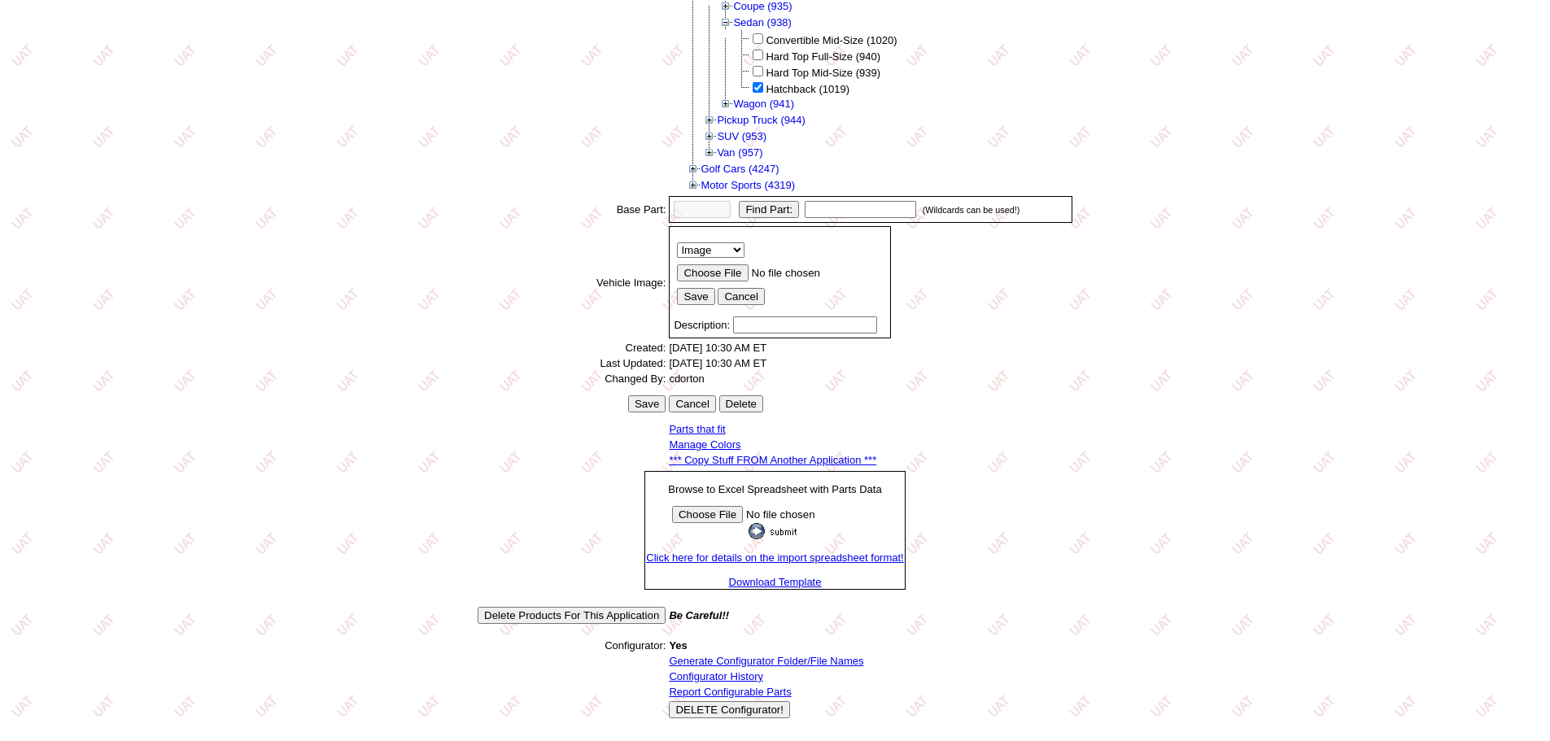
scroll to position [327, 0]
click at [693, 675] on link "Configurator History" at bounding box center [716, 675] width 94 height 12
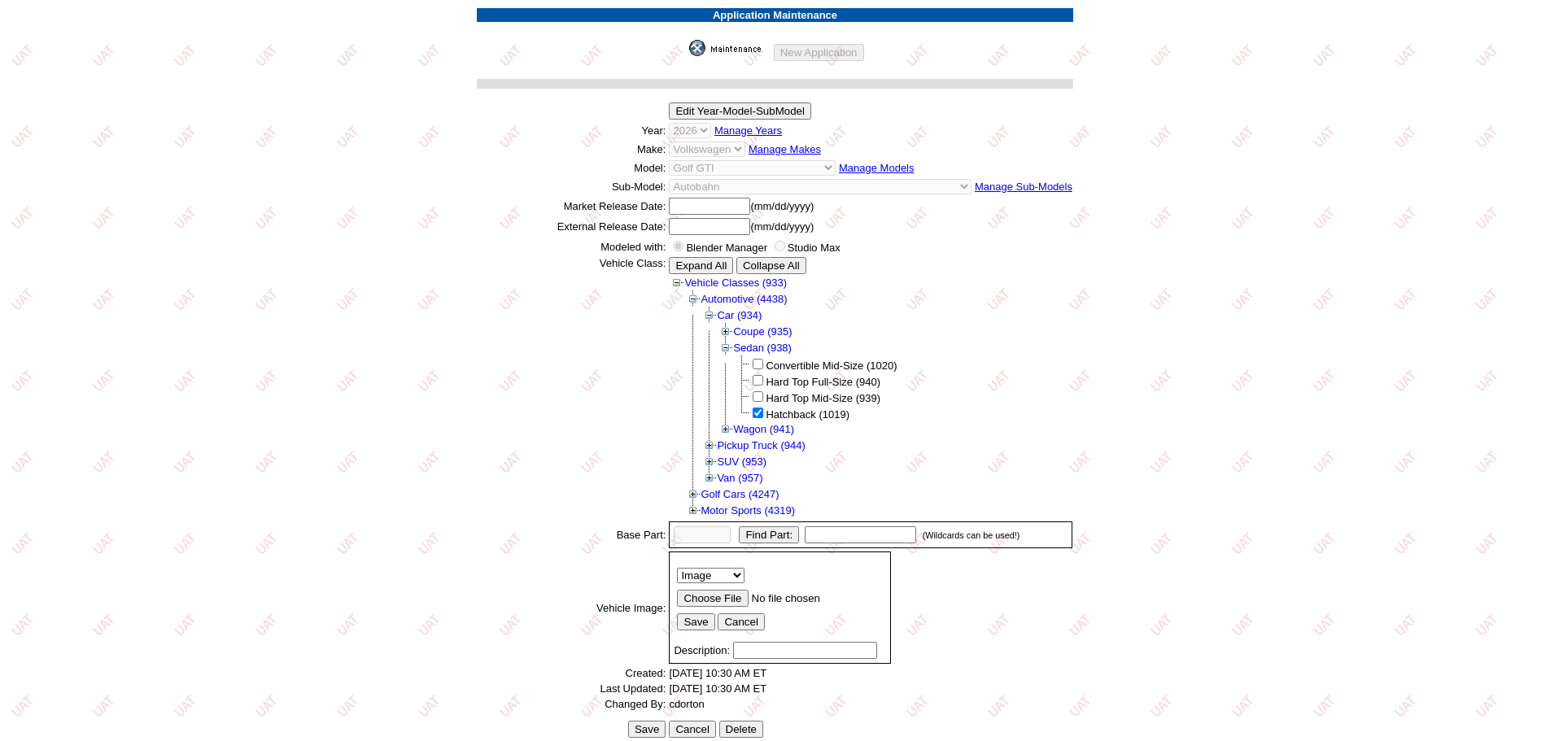
scroll to position [327, 0]
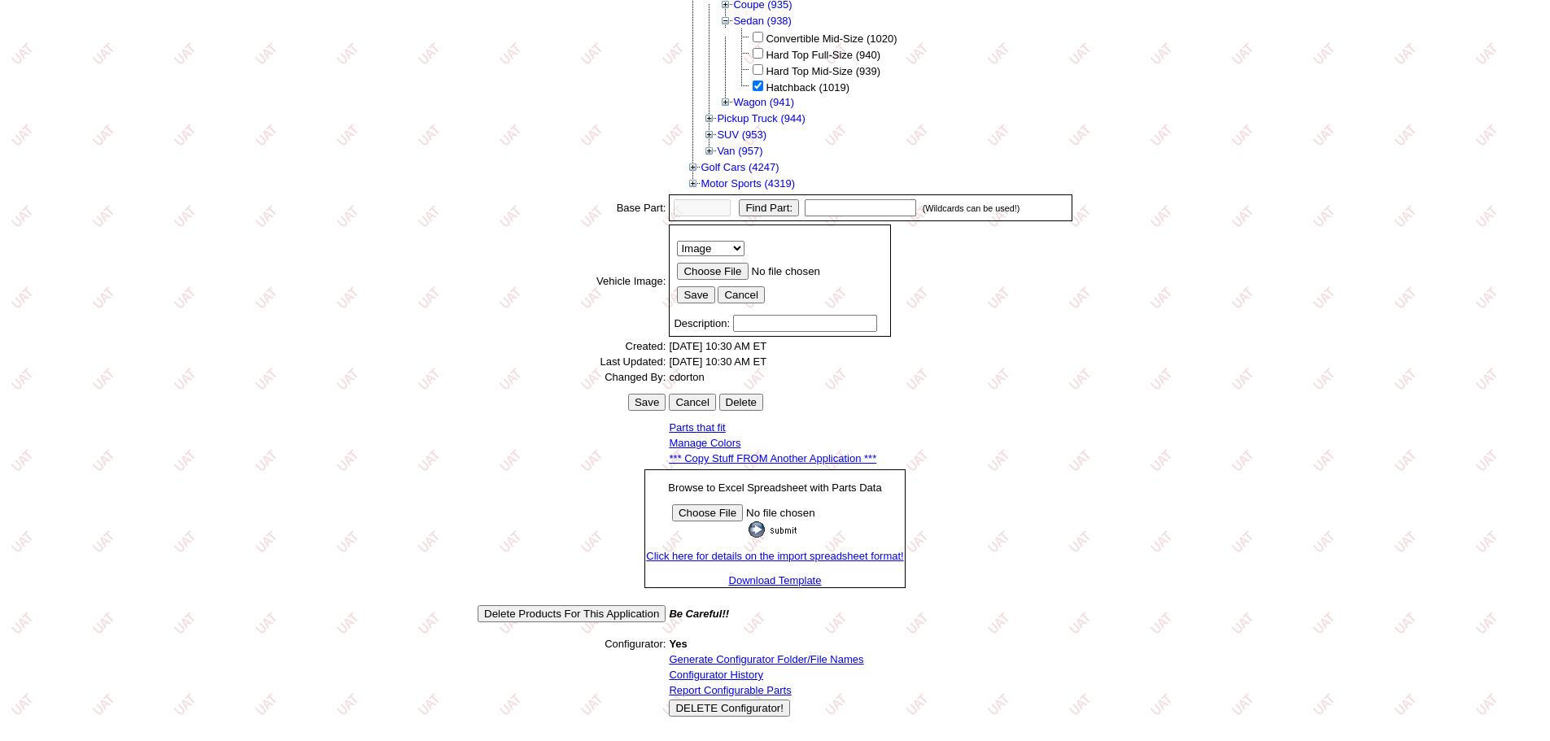
click at [744, 707] on input "DELETE Configurator!" at bounding box center [729, 708] width 121 height 17
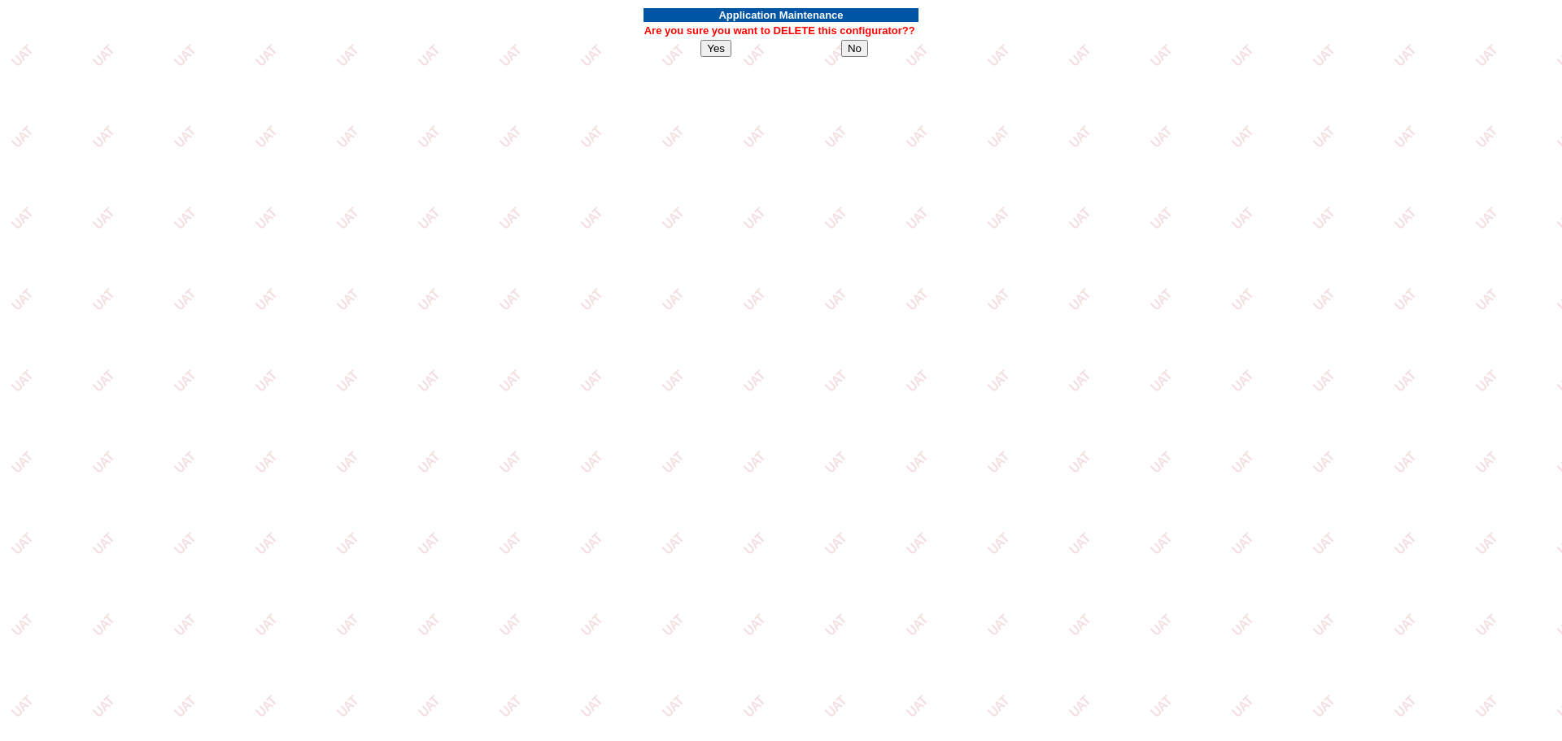
click at [716, 49] on input "Yes" at bounding box center [716, 48] width 31 height 17
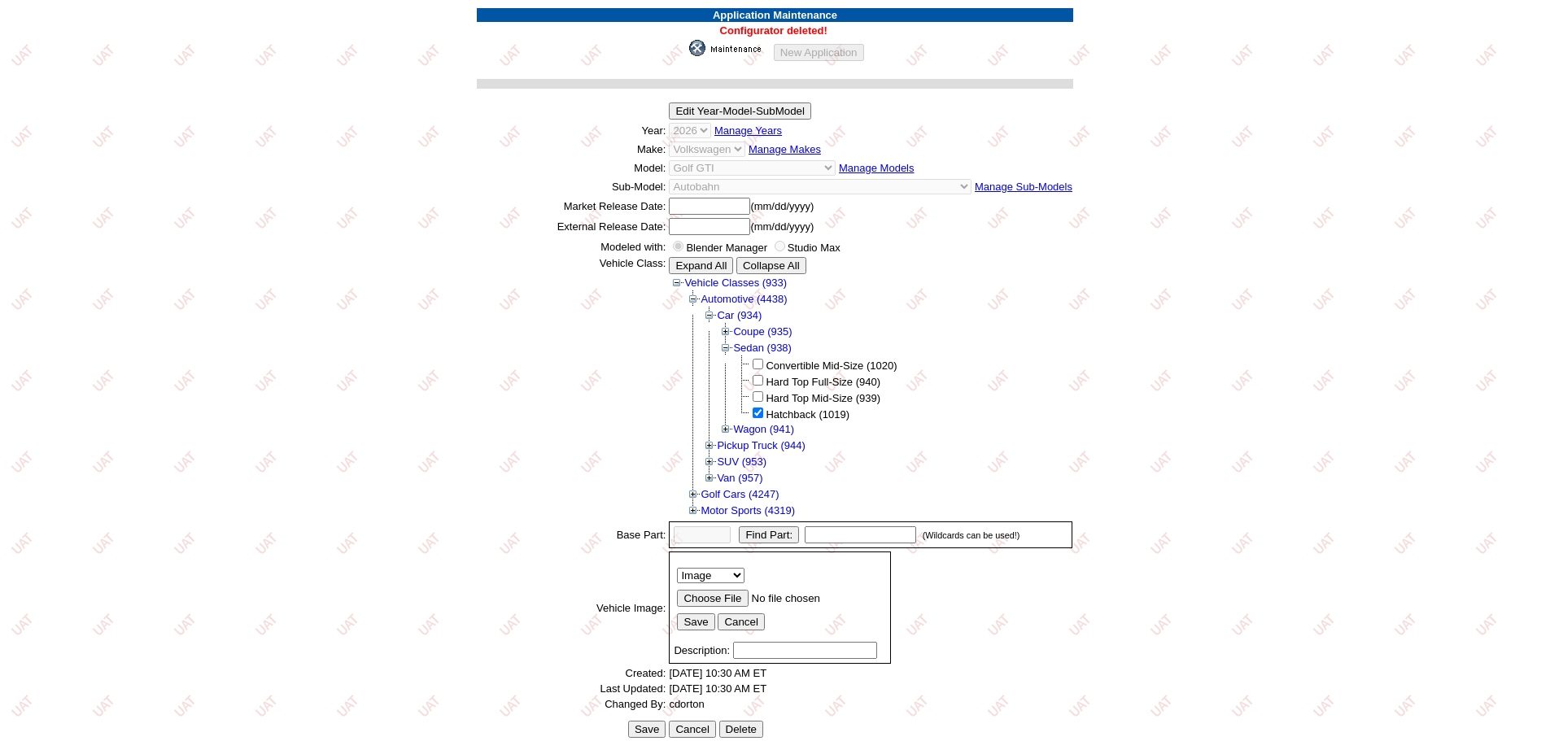
click at [728, 46] on img at bounding box center [729, 48] width 81 height 16
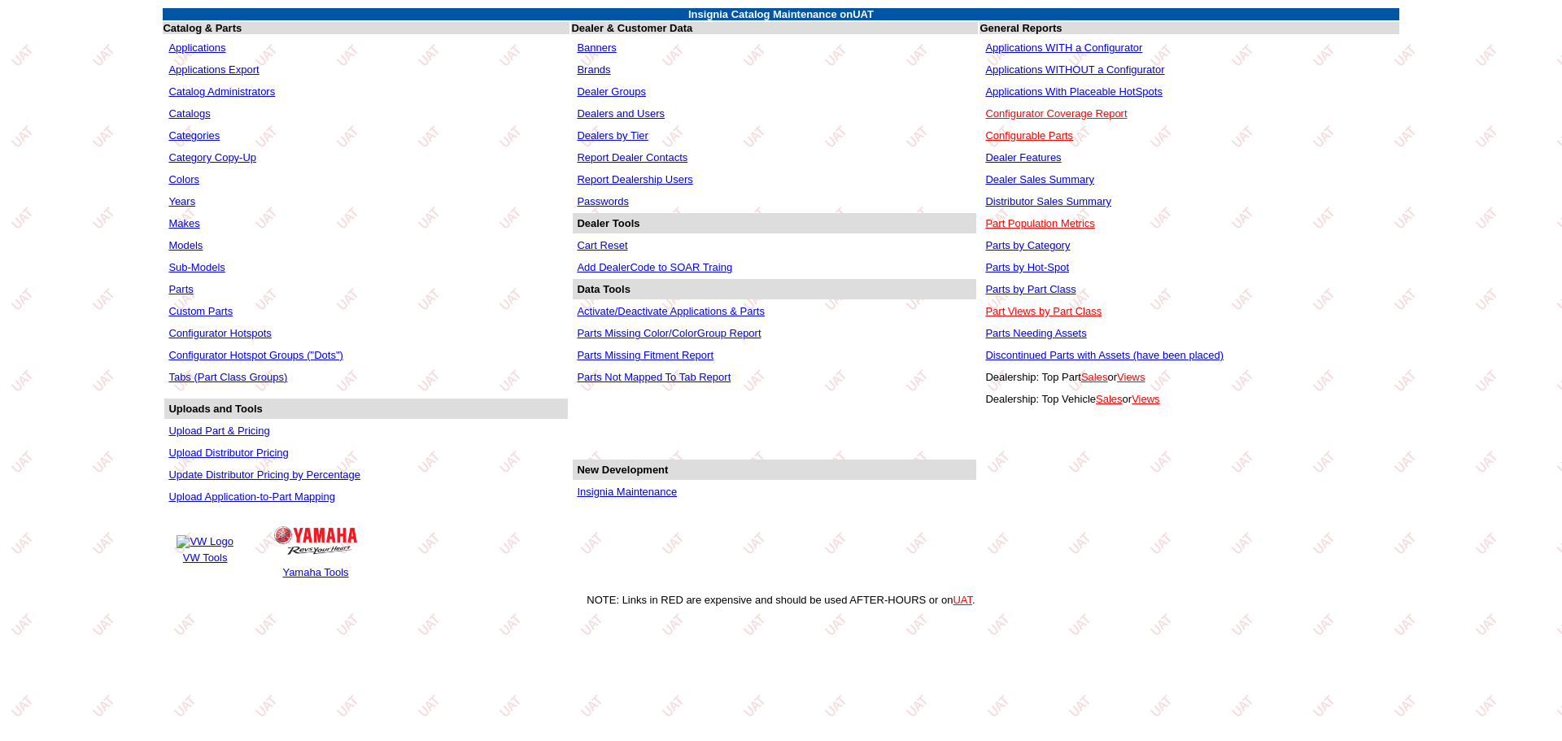
click at [1055, 70] on link "Applications WITHOUT a Configurator" at bounding box center [1074, 69] width 179 height 12
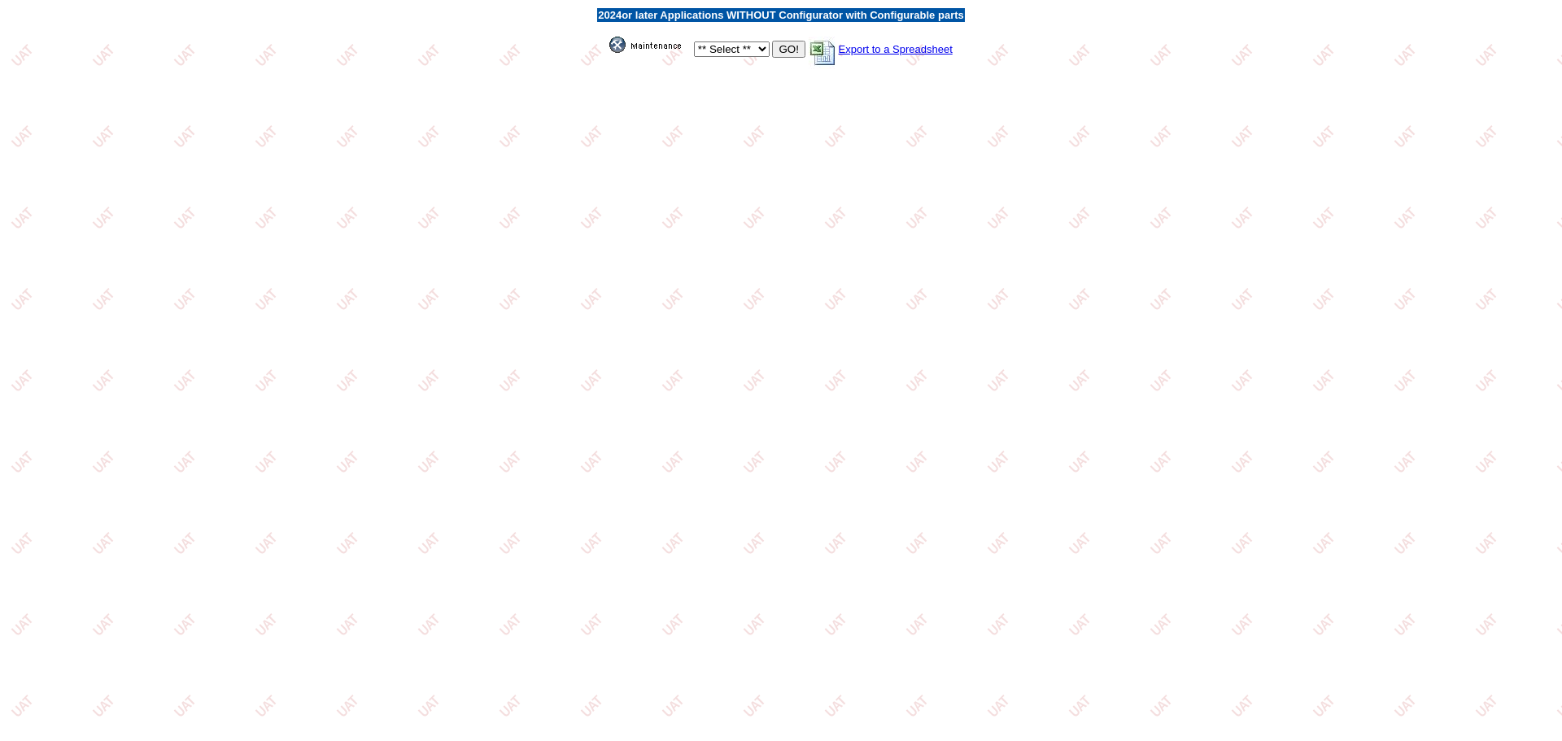
click at [757, 50] on select "** Select ** Acura Alfa Romeo Audi Bentley BMW DoubleTake [PERSON_NAME] Honda H…" at bounding box center [732, 48] width 76 height 15
select select "11"
click at [694, 41] on select "** Select ** Acura Alfa Romeo Audi Bentley BMW DoubleTake [PERSON_NAME] Honda H…" at bounding box center [732, 48] width 76 height 15
click at [789, 52] on input "GO!" at bounding box center [788, 49] width 33 height 17
